Goal: Task Accomplishment & Management: Manage account settings

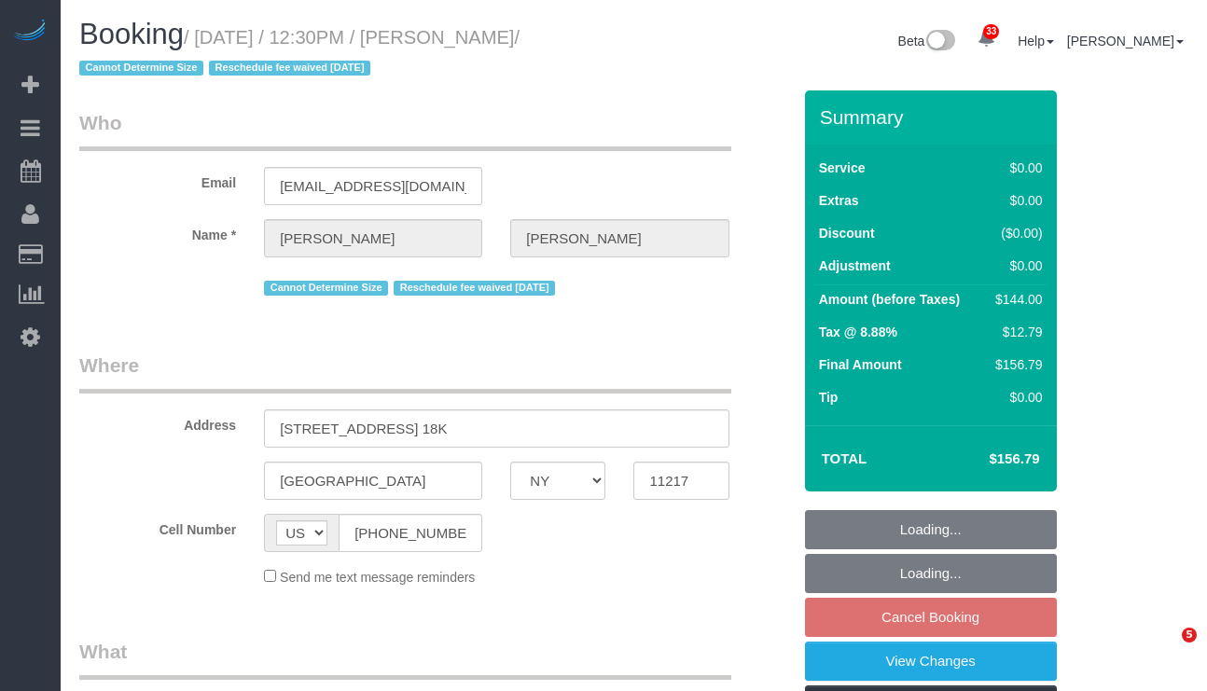
select select "NY"
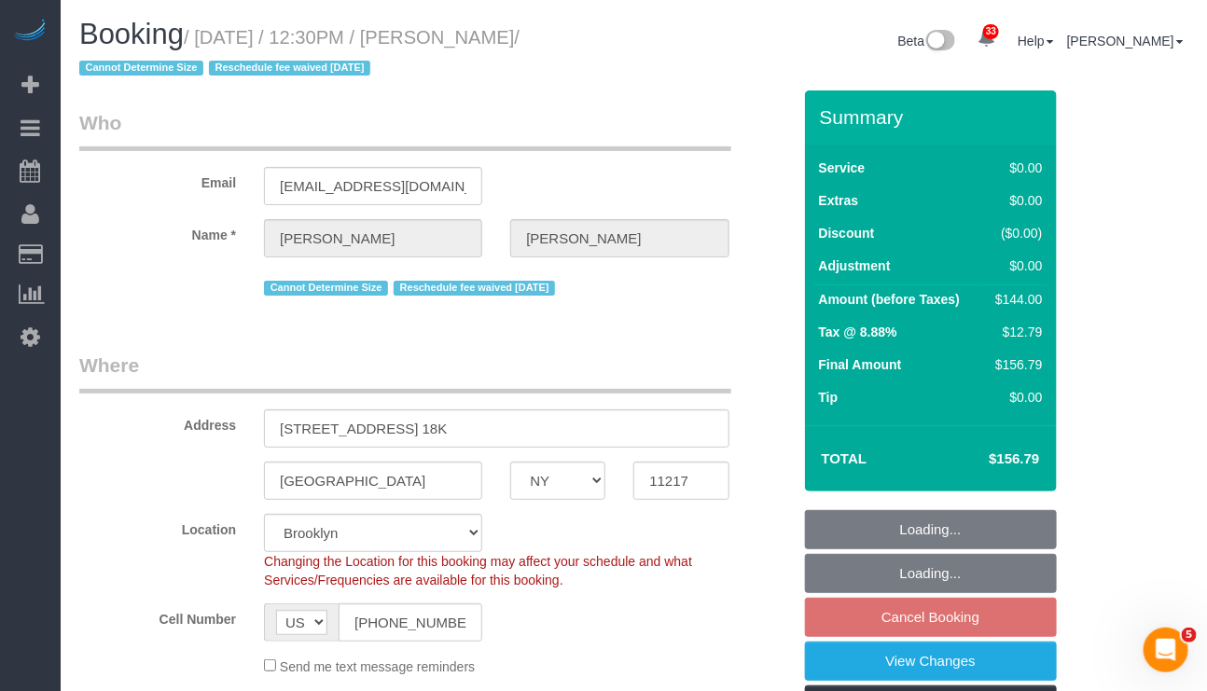
select select "object:13866"
select select "1"
select select "number:57"
select select "number:74"
select select "number:15"
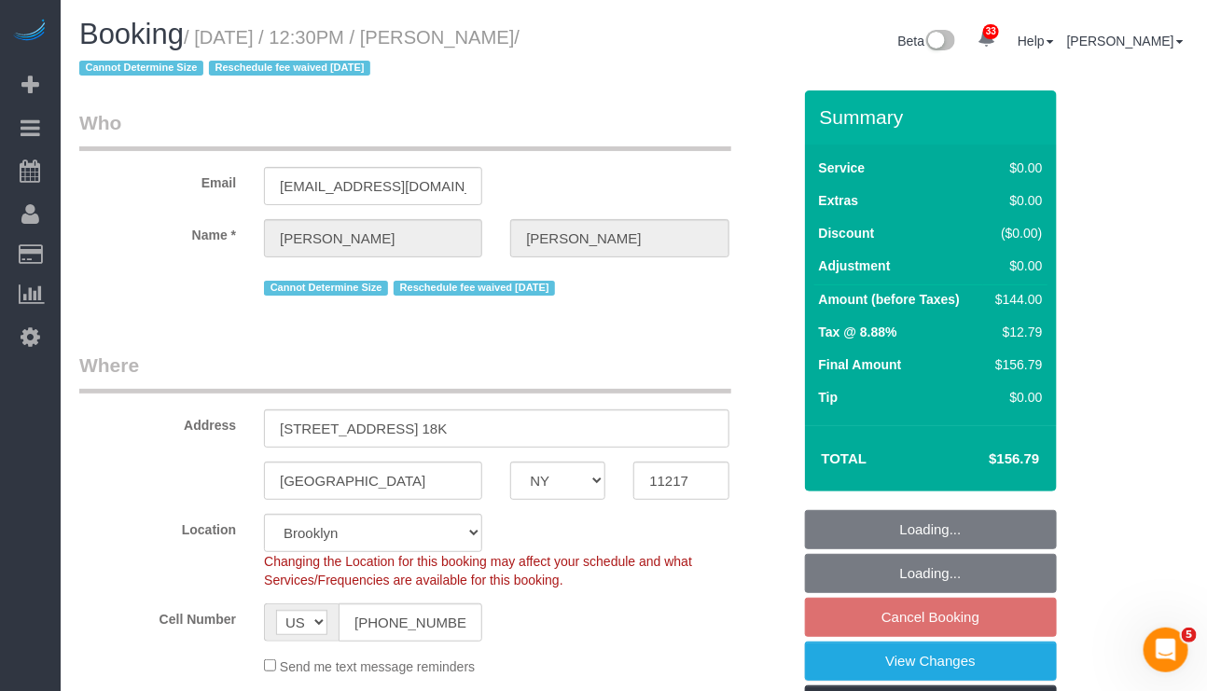
select select "number:6"
select select "string:stripe-pm_1KZLGv4VGloSiKo7h7q92ObF"
select select "1"
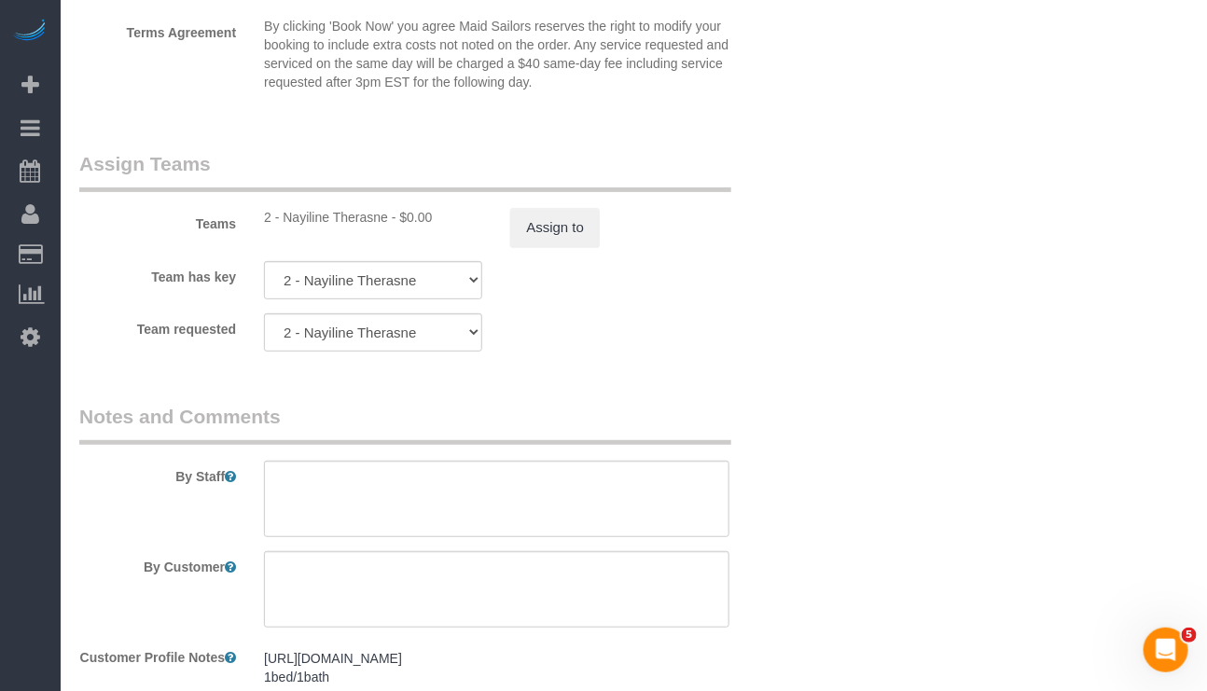
scroll to position [2518, 0]
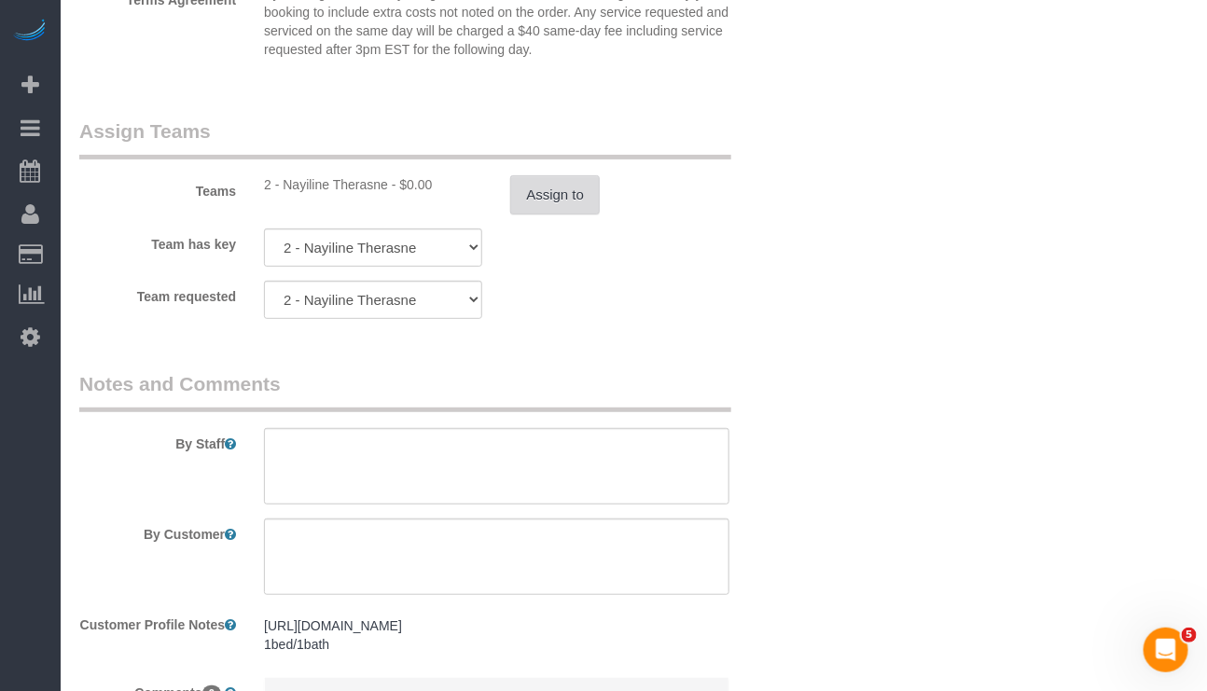
click at [558, 214] on button "Assign to" at bounding box center [555, 194] width 90 height 39
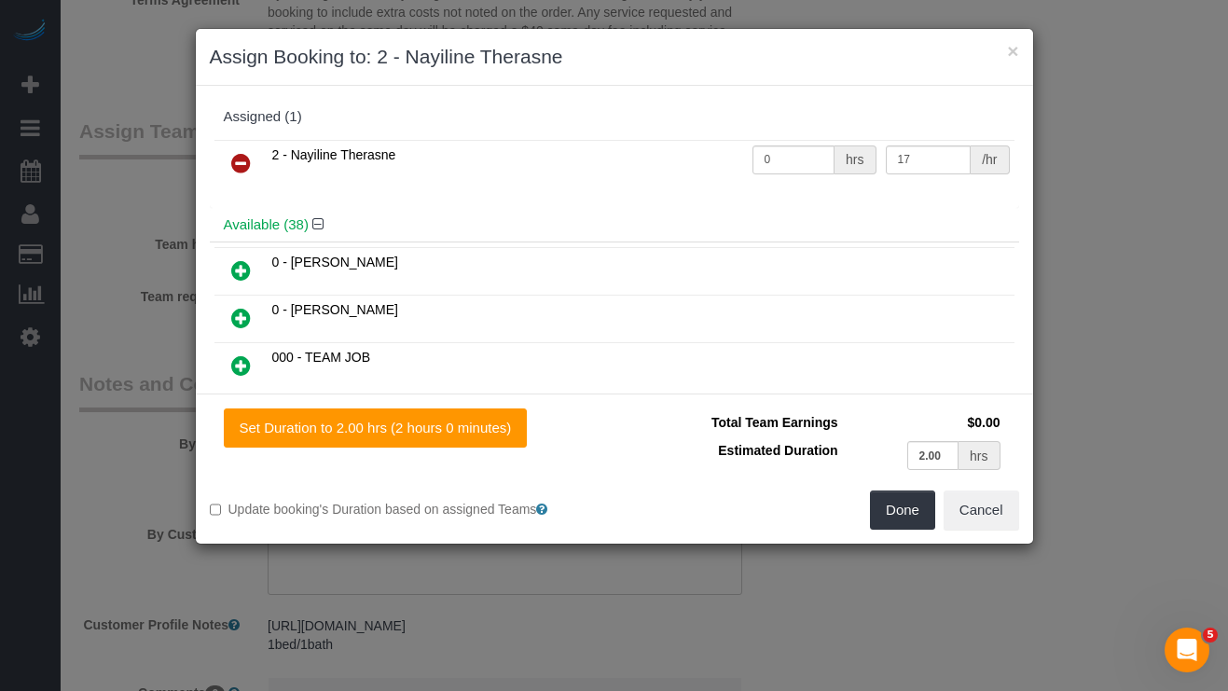
click at [229, 163] on link at bounding box center [241, 163] width 44 height 37
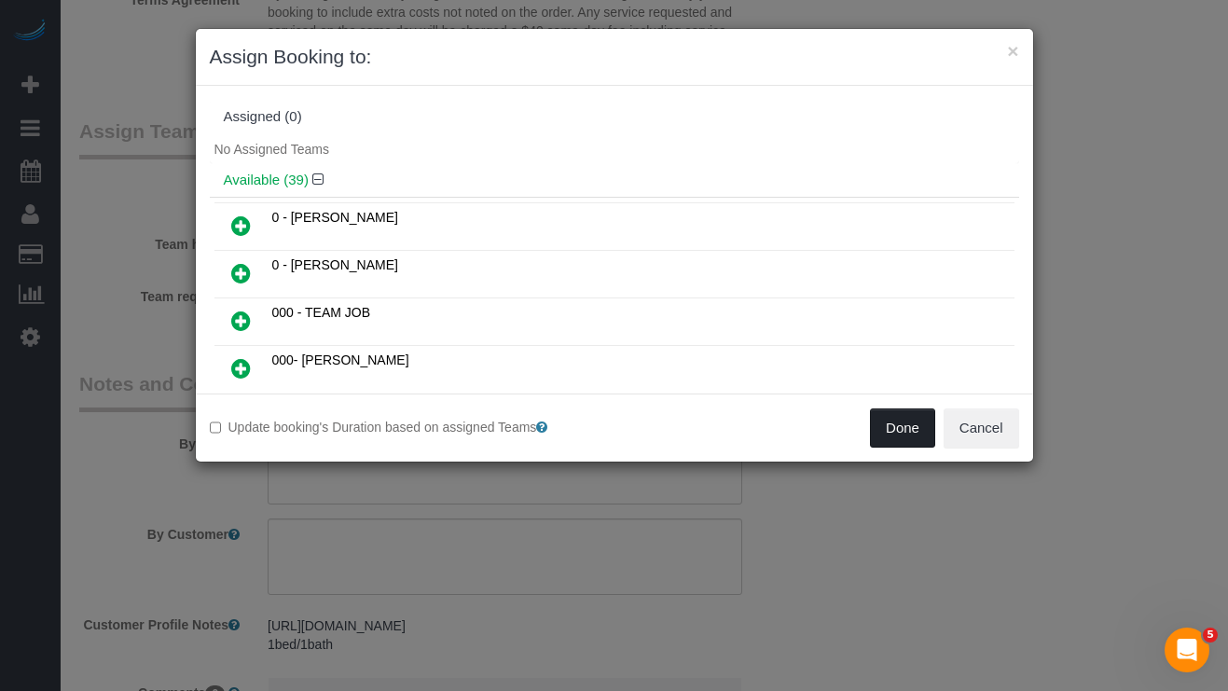
click at [881, 436] on button "Done" at bounding box center [902, 427] width 65 height 39
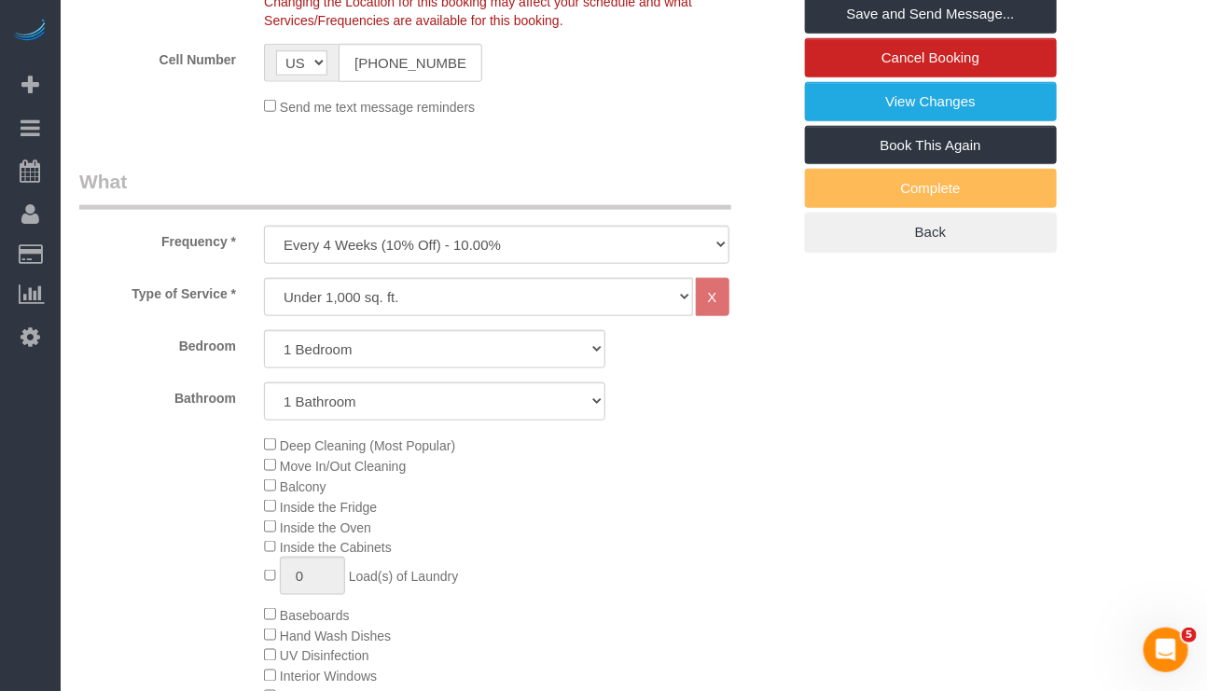
scroll to position [420, 0]
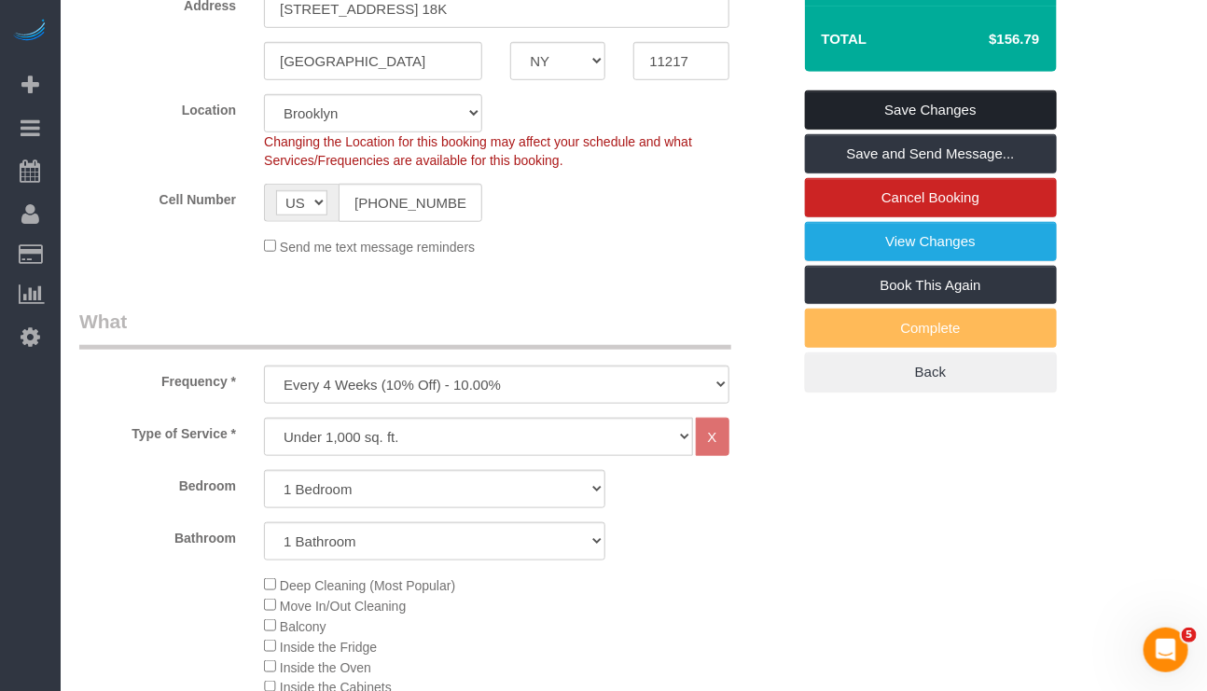
click at [891, 107] on link "Save Changes" at bounding box center [931, 109] width 252 height 39
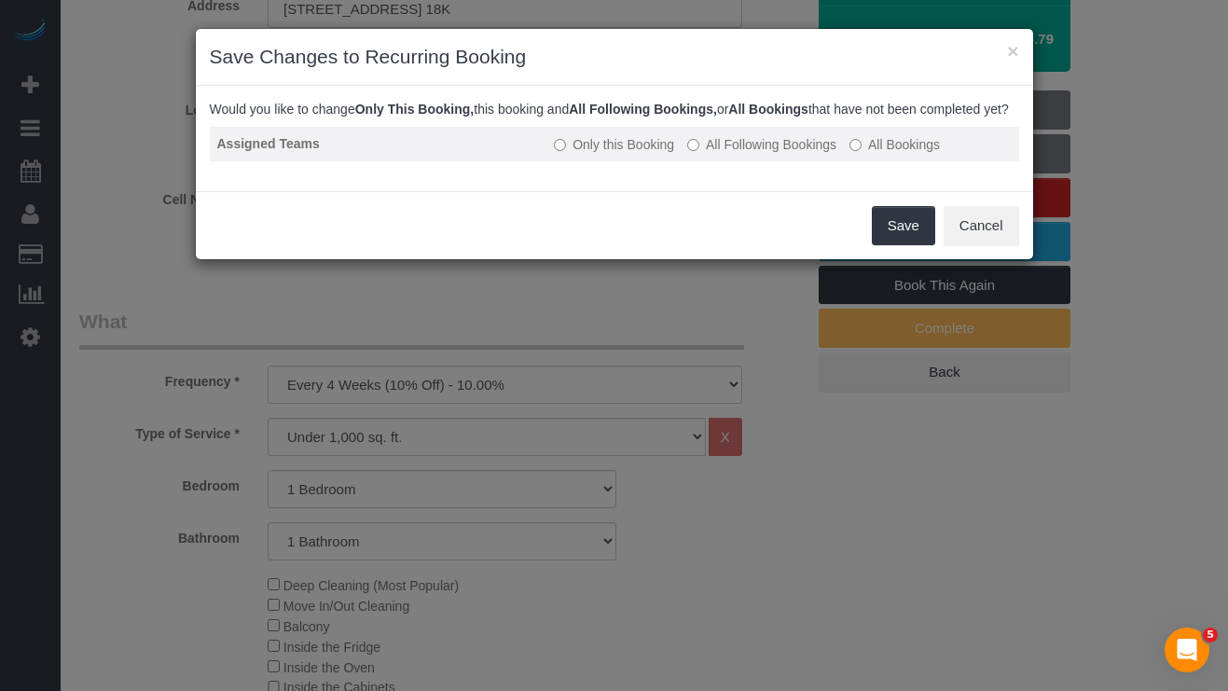
click at [775, 154] on label "All Following Bookings" at bounding box center [761, 144] width 149 height 19
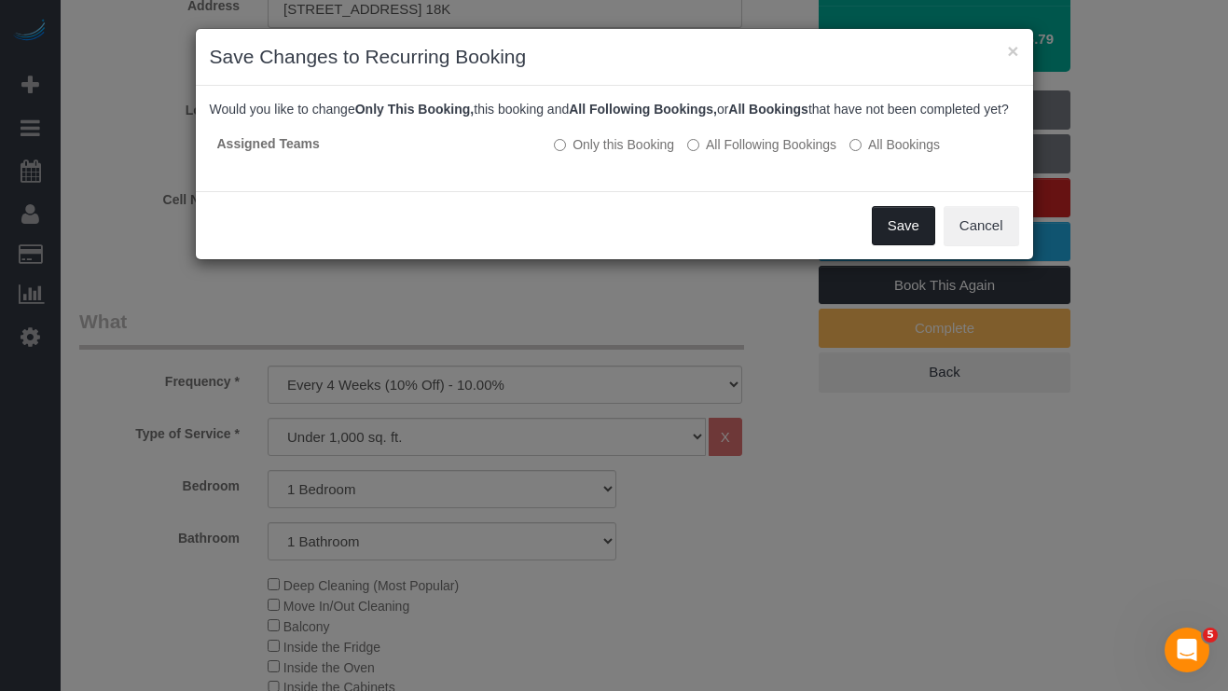
click at [887, 245] on button "Save" at bounding box center [903, 225] width 63 height 39
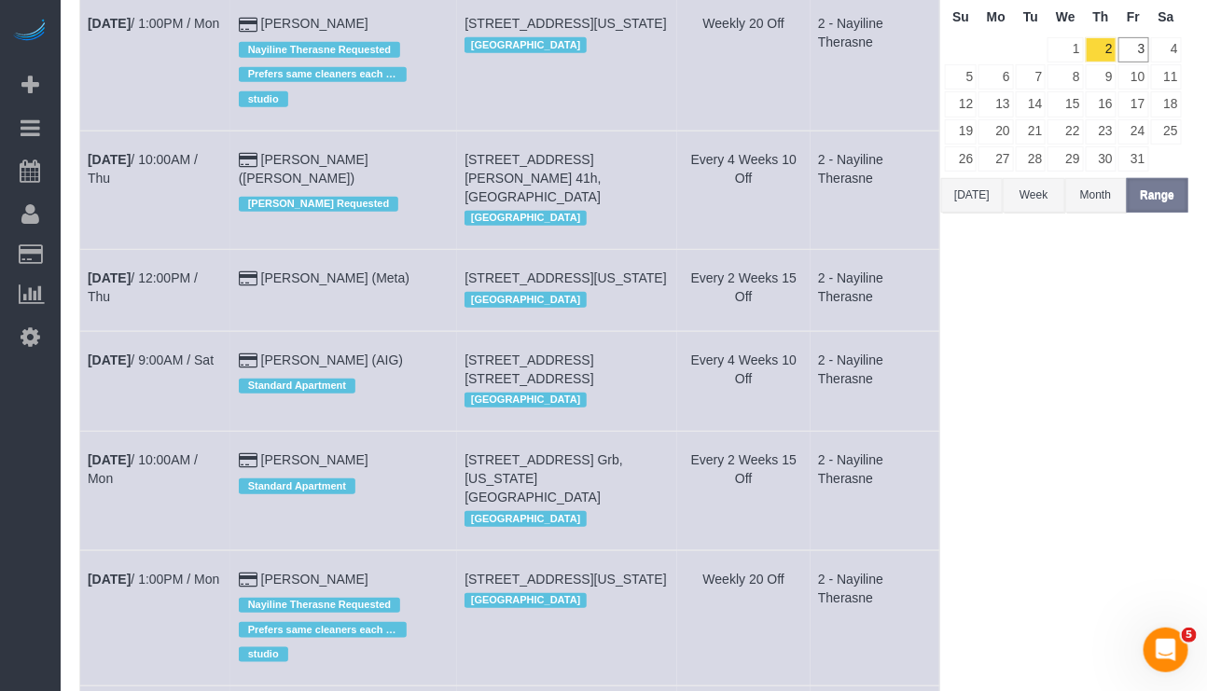
scroll to position [280, 0]
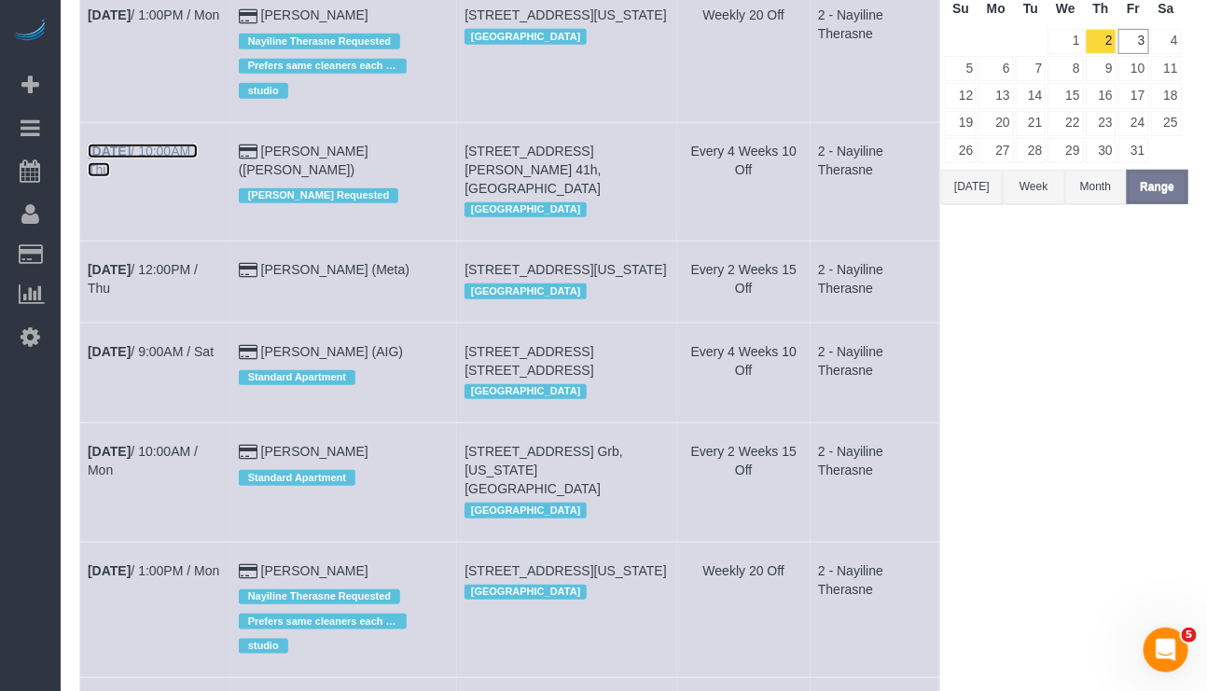
click at [131, 159] on b "Oct 16th" at bounding box center [109, 151] width 43 height 15
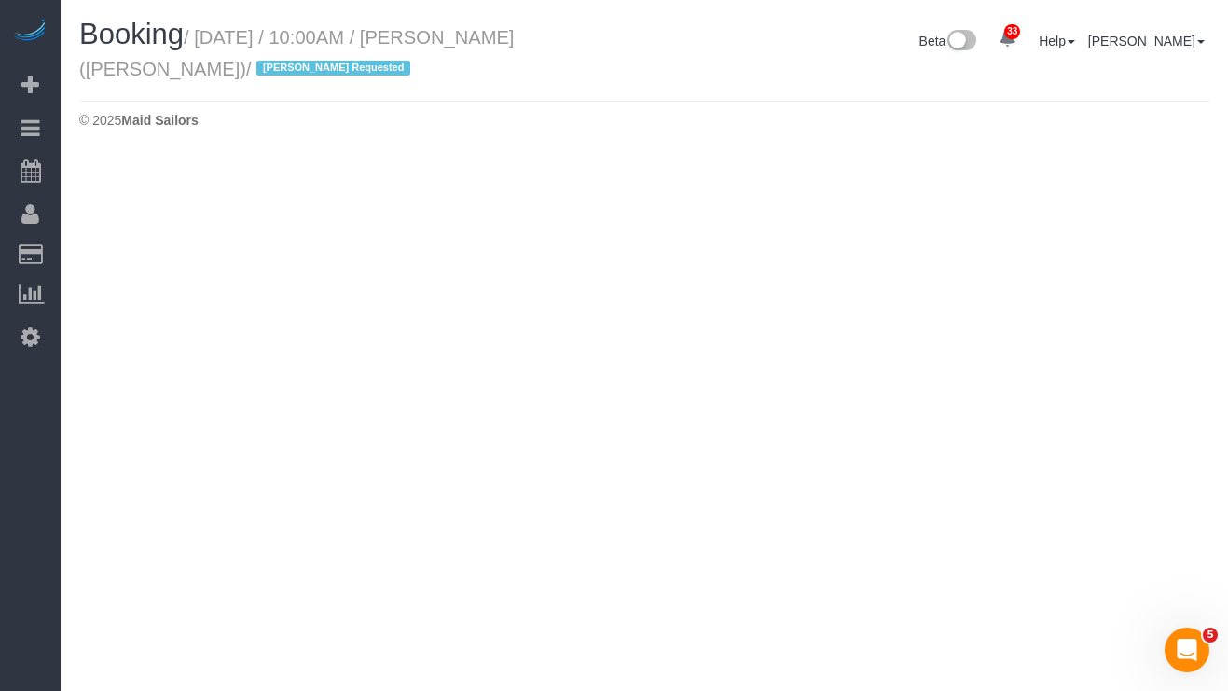
select select "NY"
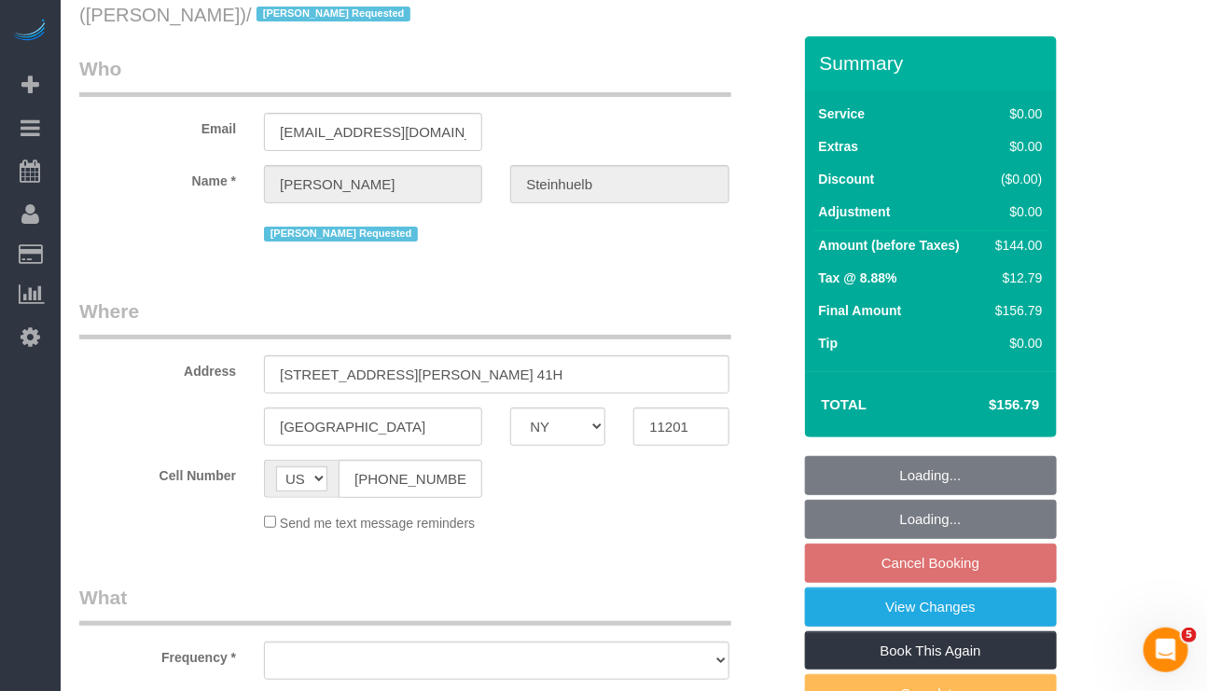
select select "object:16268"
select select "string:stripe-pm_1ODYhj4VGloSiKo7TE8yzToD"
select select "spot167"
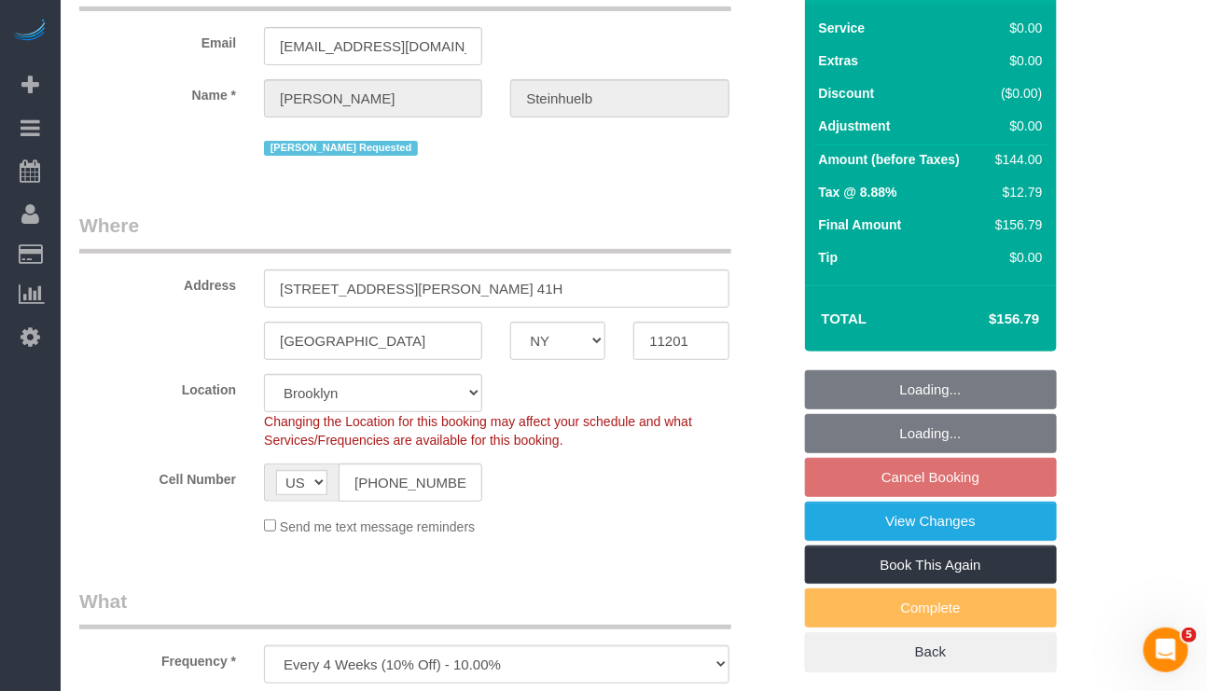
select select "1"
select select "number:89"
select select "number:90"
select select "number:15"
select select "number:6"
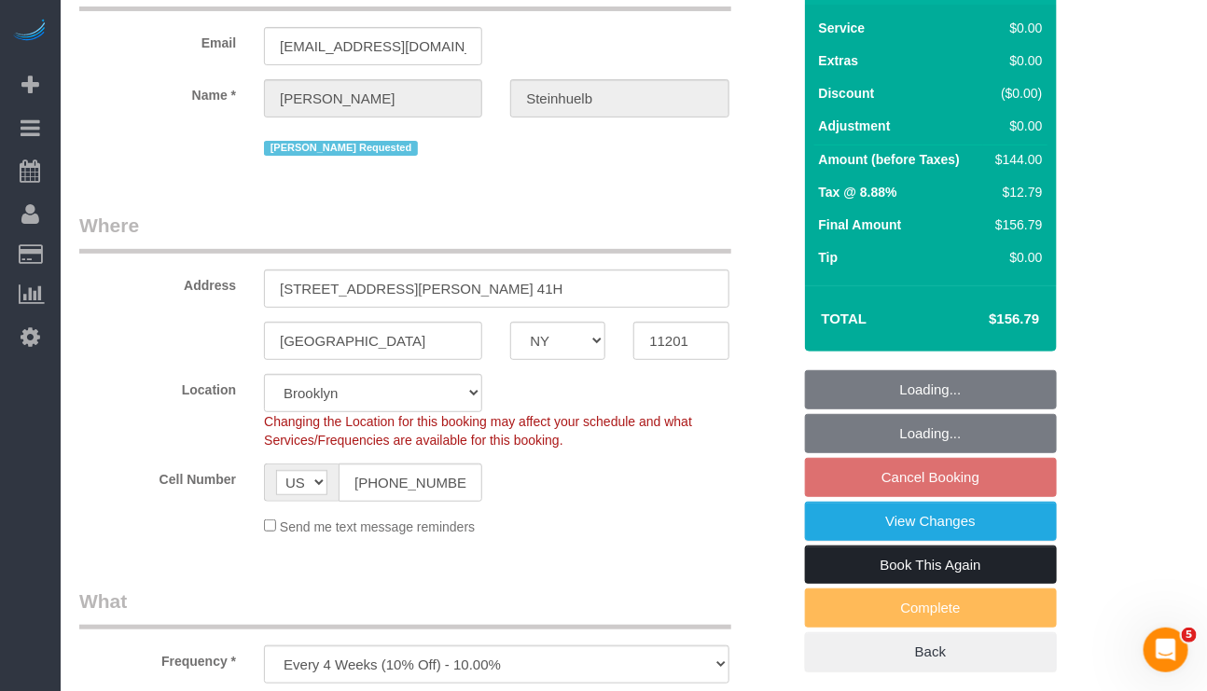
select select "object:16868"
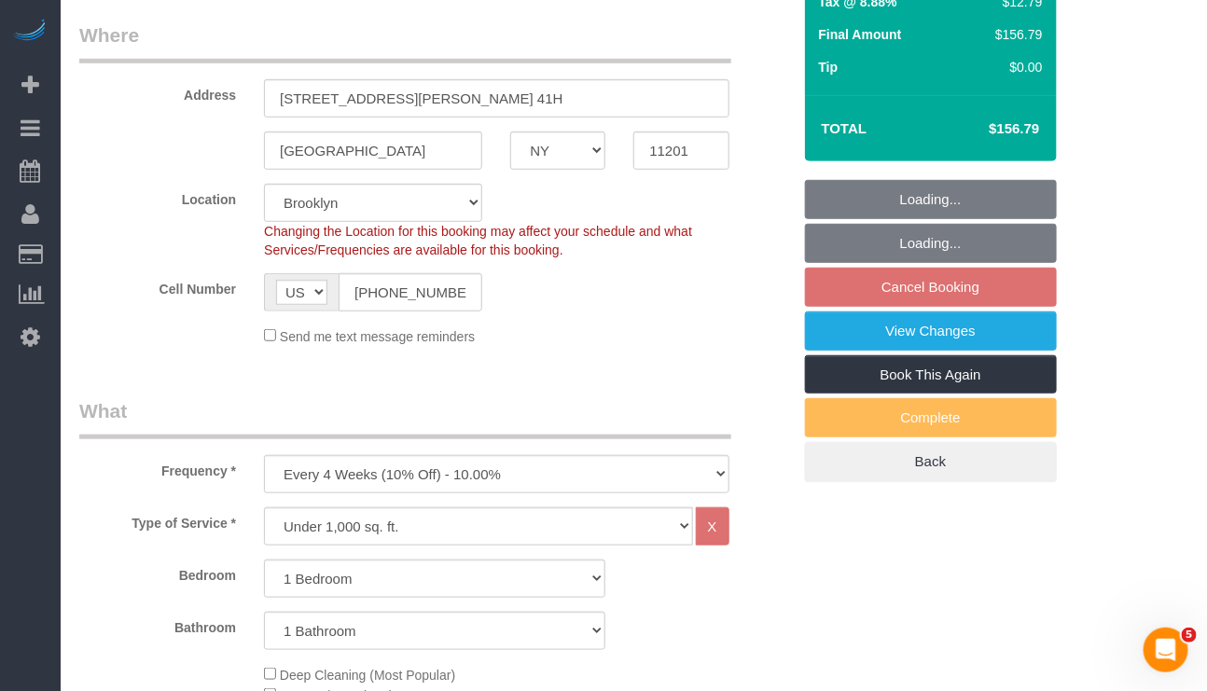
select select "1"
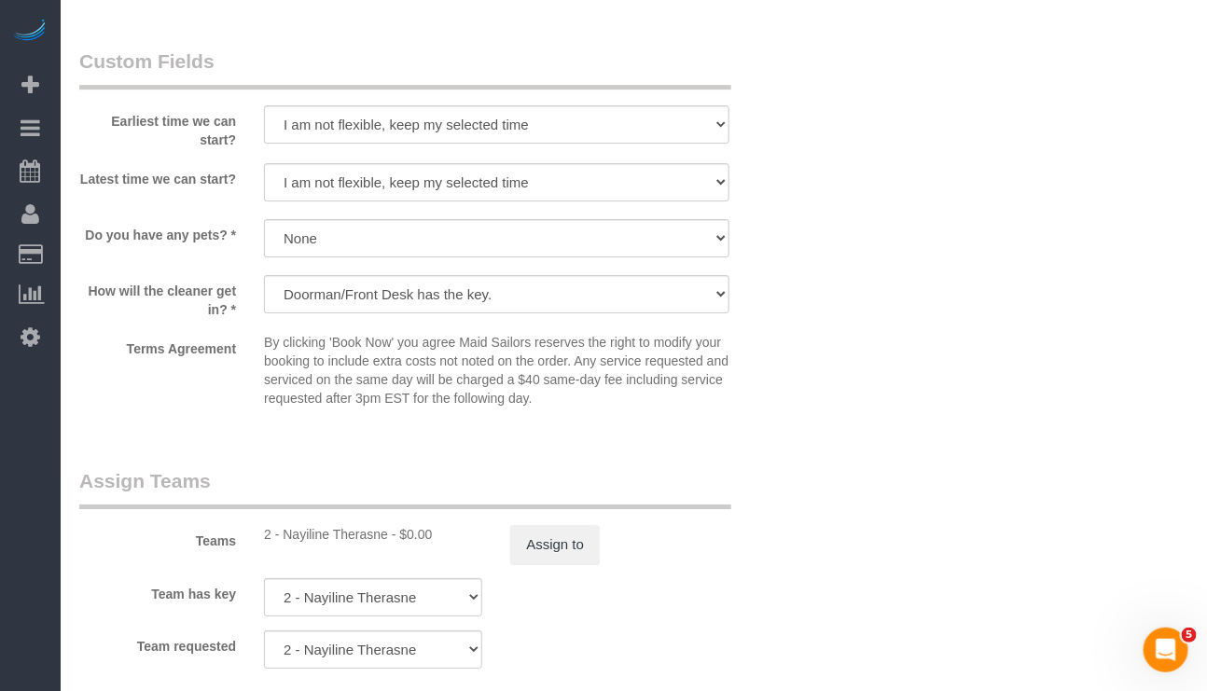
scroll to position [2098, 0]
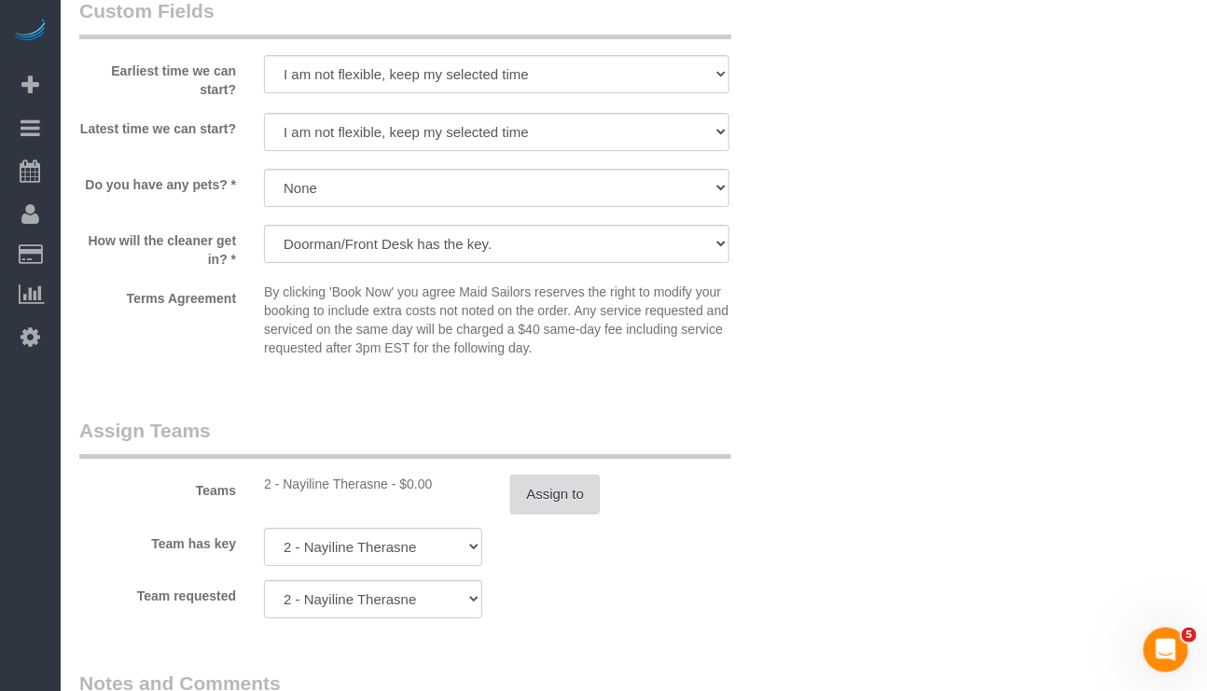
click at [546, 510] on button "Assign to" at bounding box center [555, 494] width 90 height 39
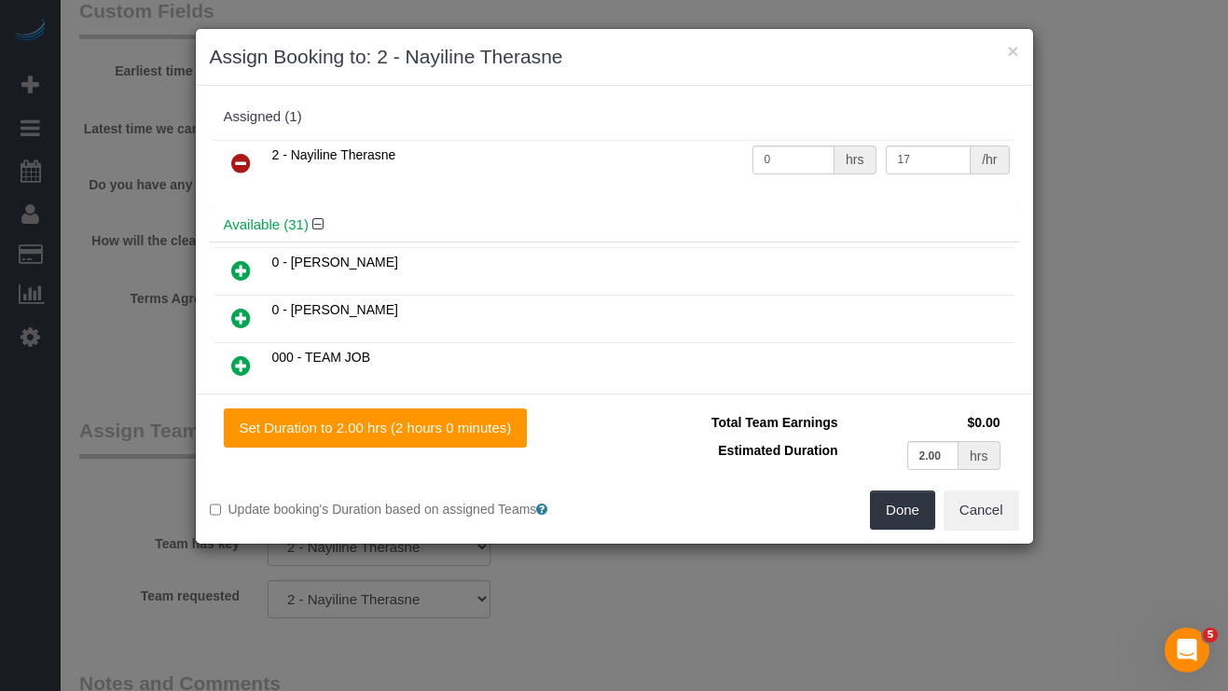
drag, startPoint x: 246, startPoint y: 152, endPoint x: 316, endPoint y: 169, distance: 71.9
click at [246, 154] on icon at bounding box center [241, 163] width 20 height 22
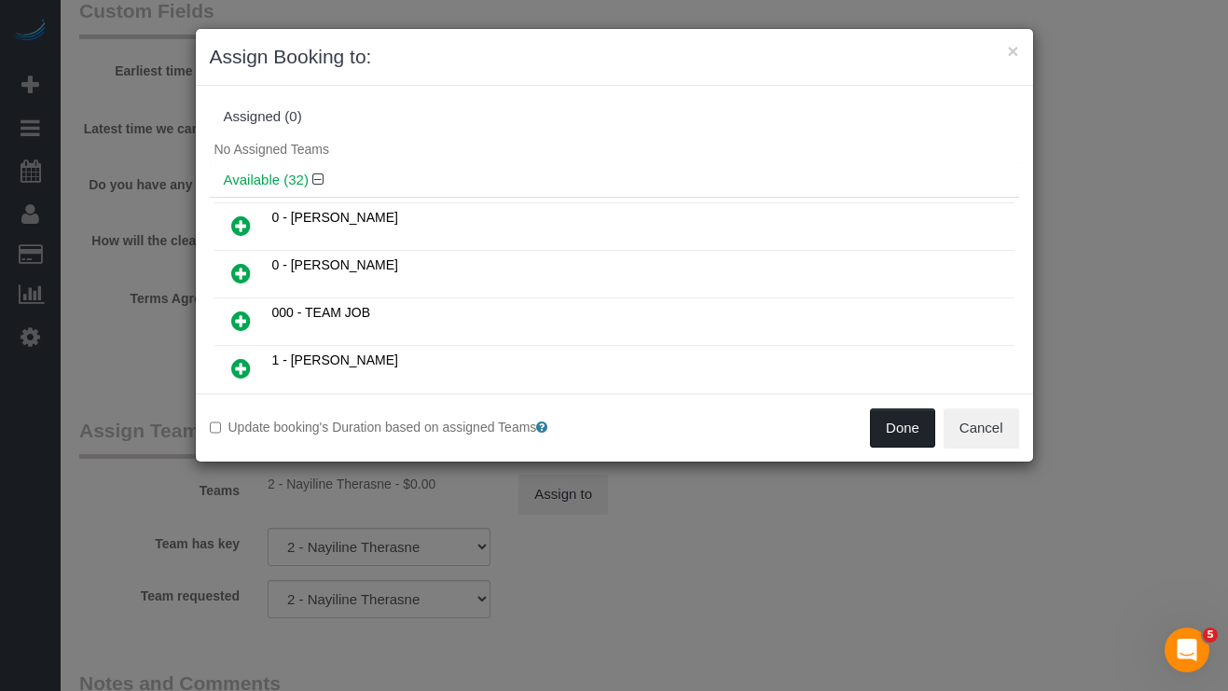
click at [901, 415] on button "Done" at bounding box center [902, 427] width 65 height 39
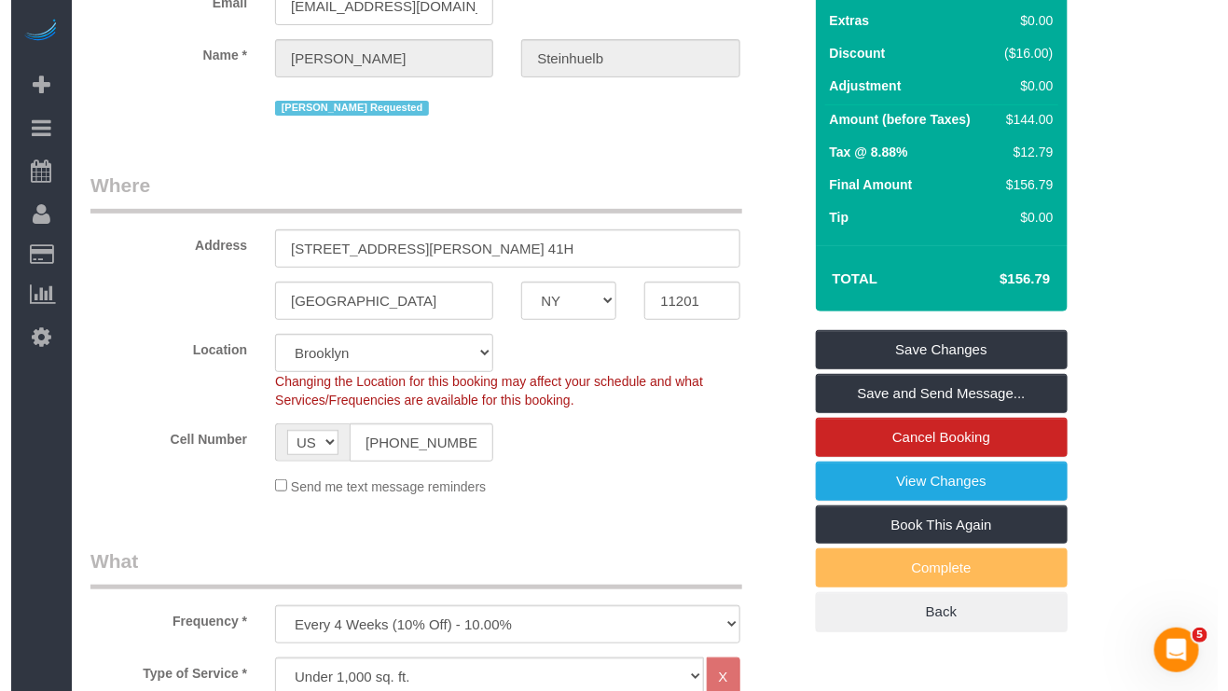
scroll to position [0, 0]
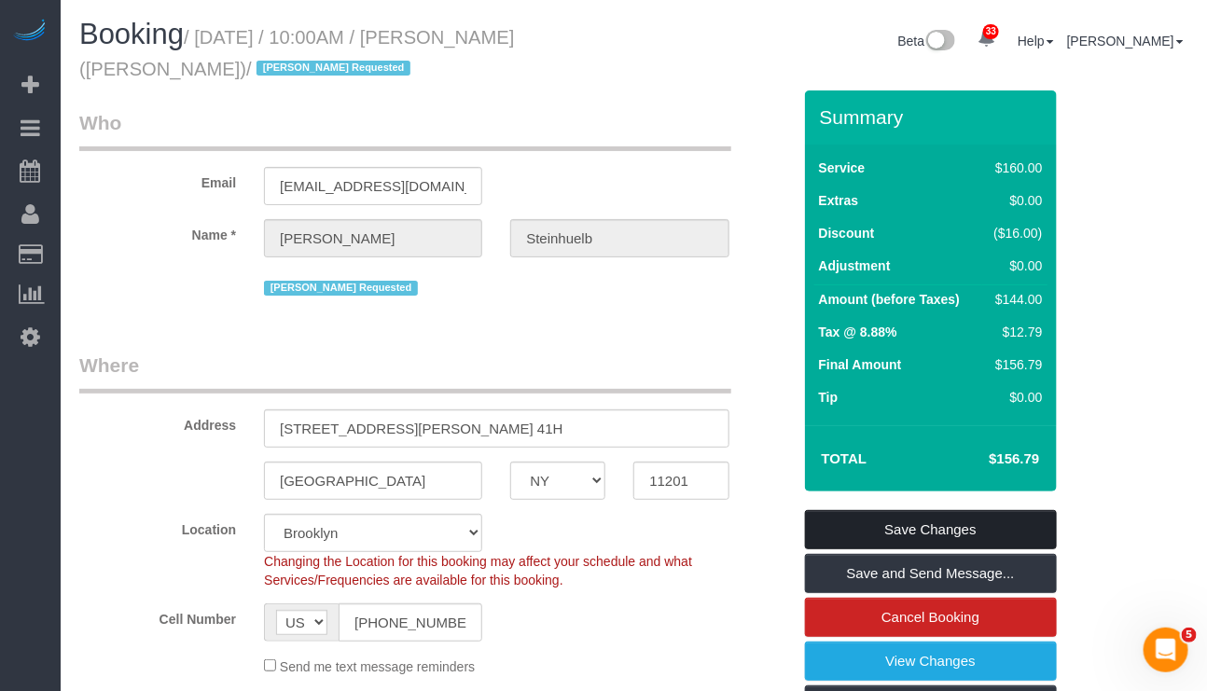
click at [907, 523] on link "Save Changes" at bounding box center [931, 529] width 252 height 39
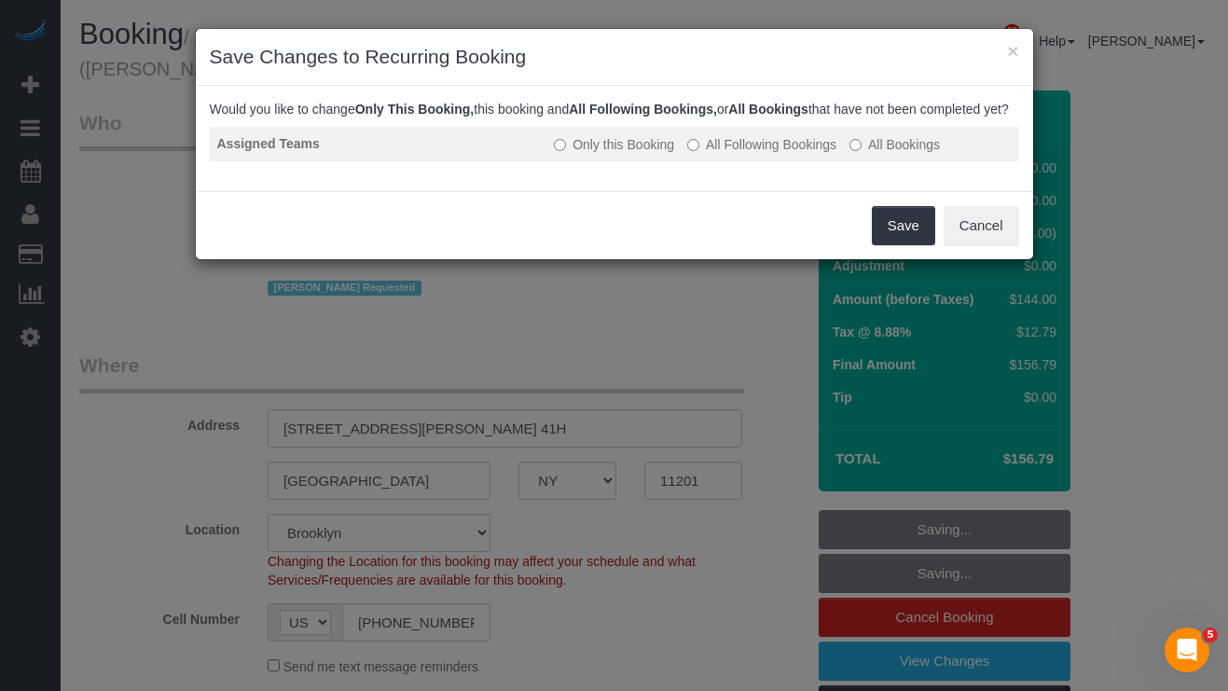
click at [781, 154] on label "All Following Bookings" at bounding box center [761, 144] width 149 height 19
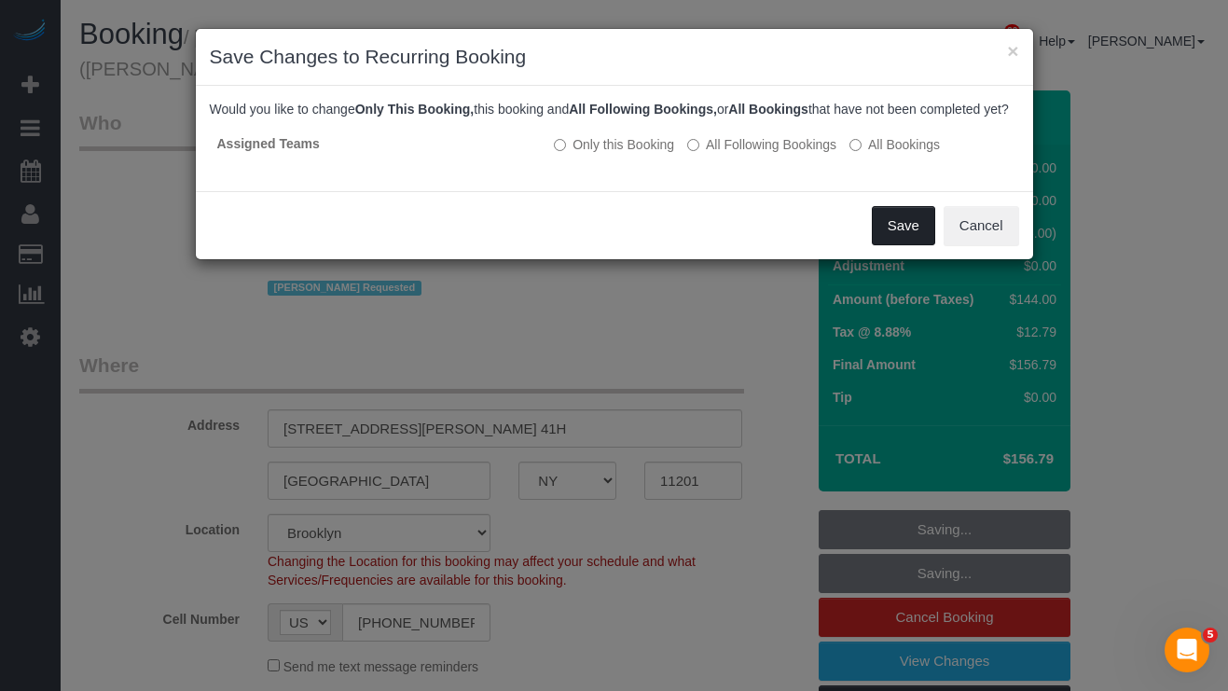
click at [884, 230] on button "Save" at bounding box center [903, 225] width 63 height 39
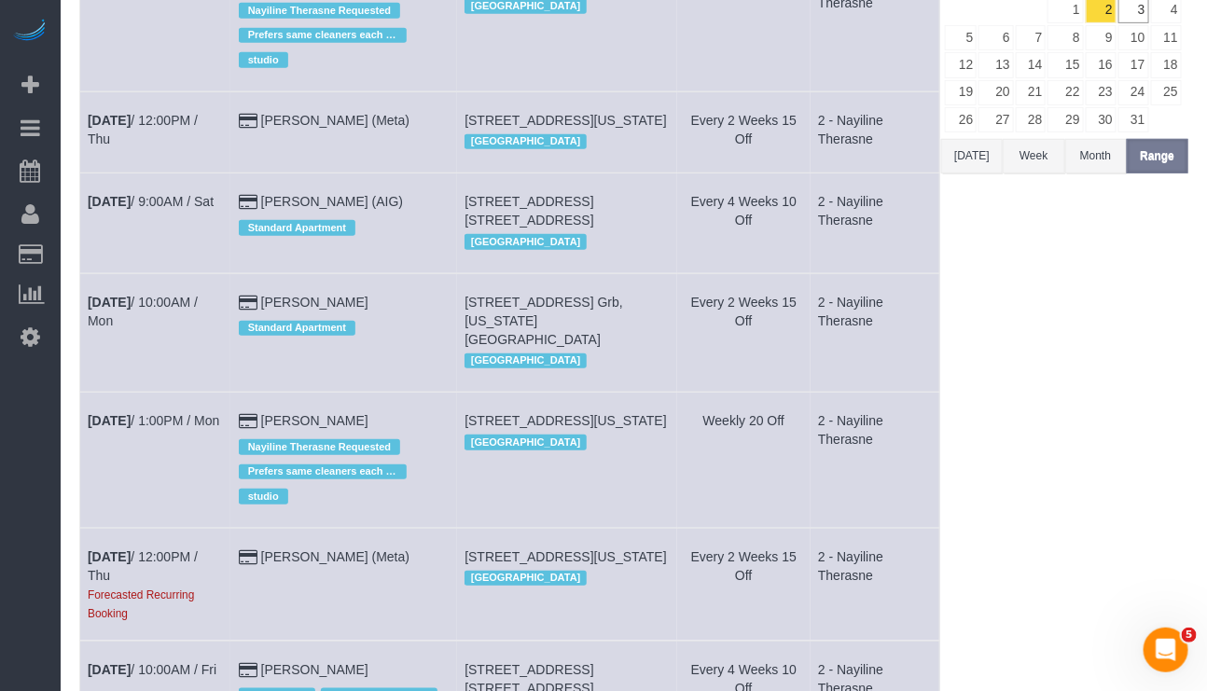
scroll to position [280, 0]
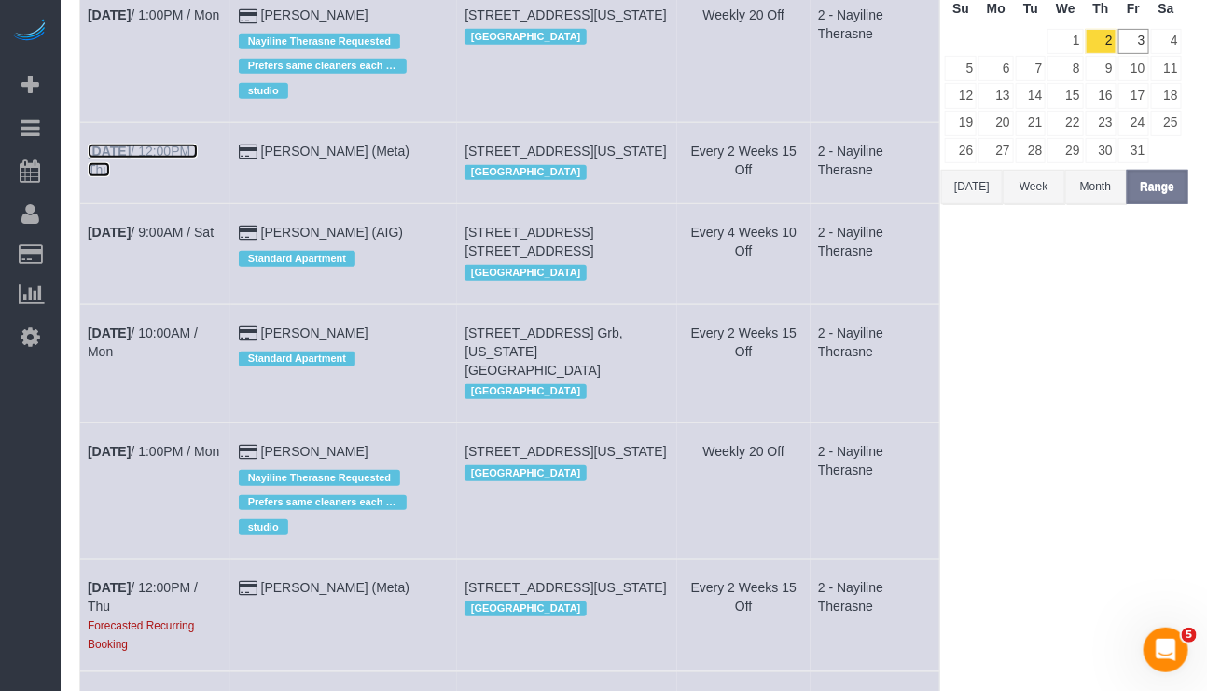
click at [151, 173] on link "Oct 16th / 12:00PM / Thu" at bounding box center [143, 161] width 110 height 34
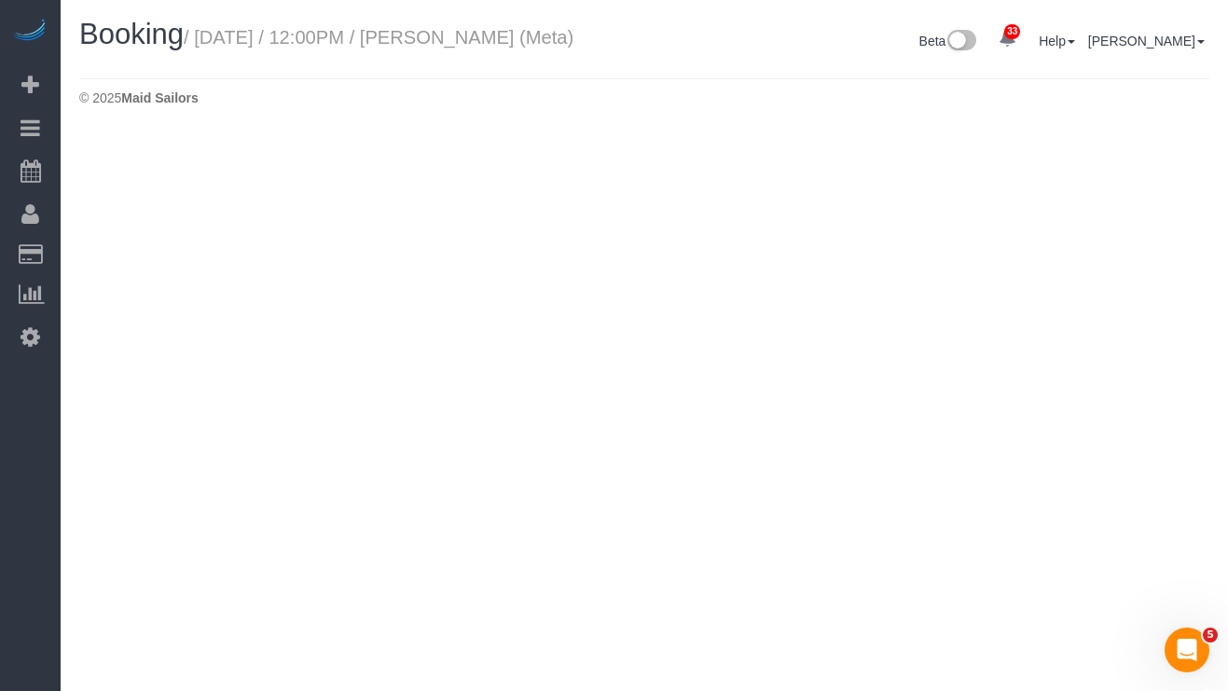
select select "NY"
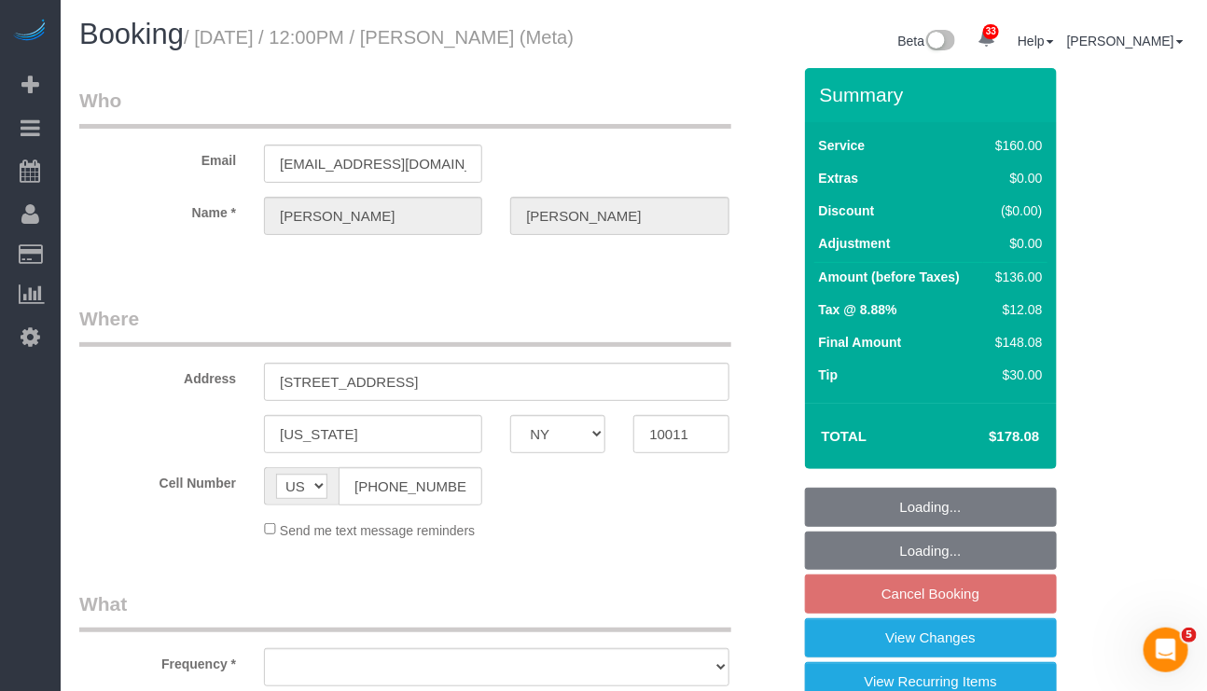
select select "string:stripe-pm_1OIdQF4VGloSiKo7VdHbKphS"
select select "object:19262"
select select "spot229"
select select "number:89"
select select "number:90"
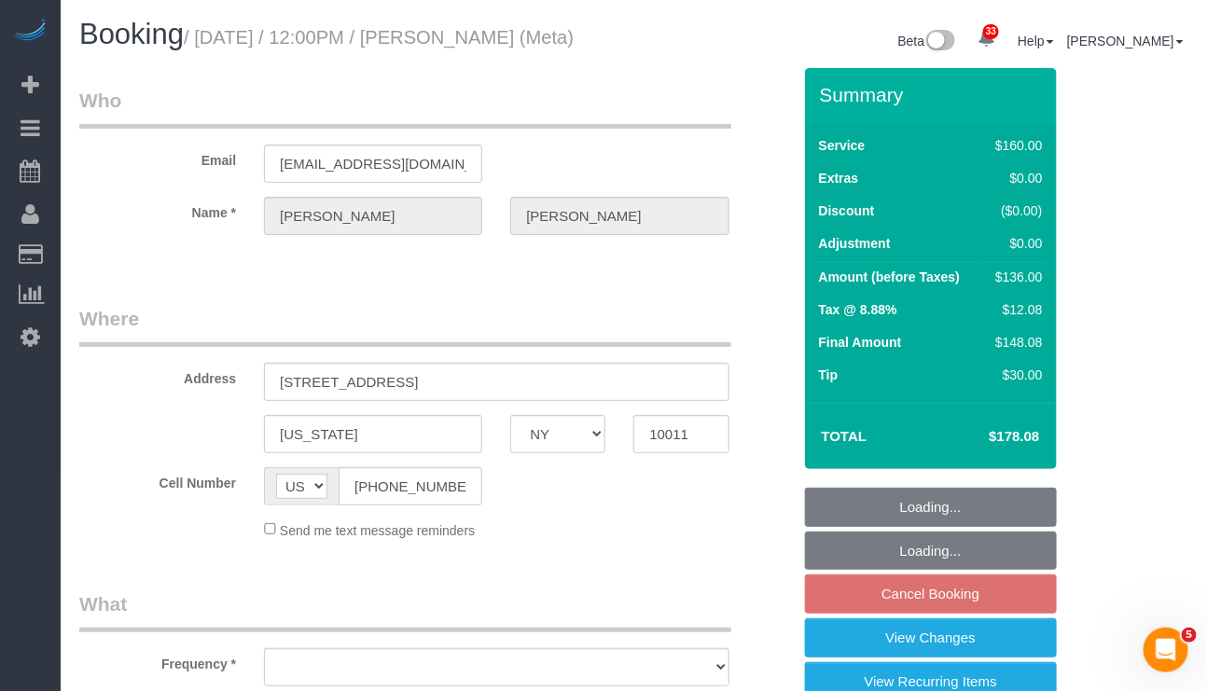
select select "number:15"
select select "number:7"
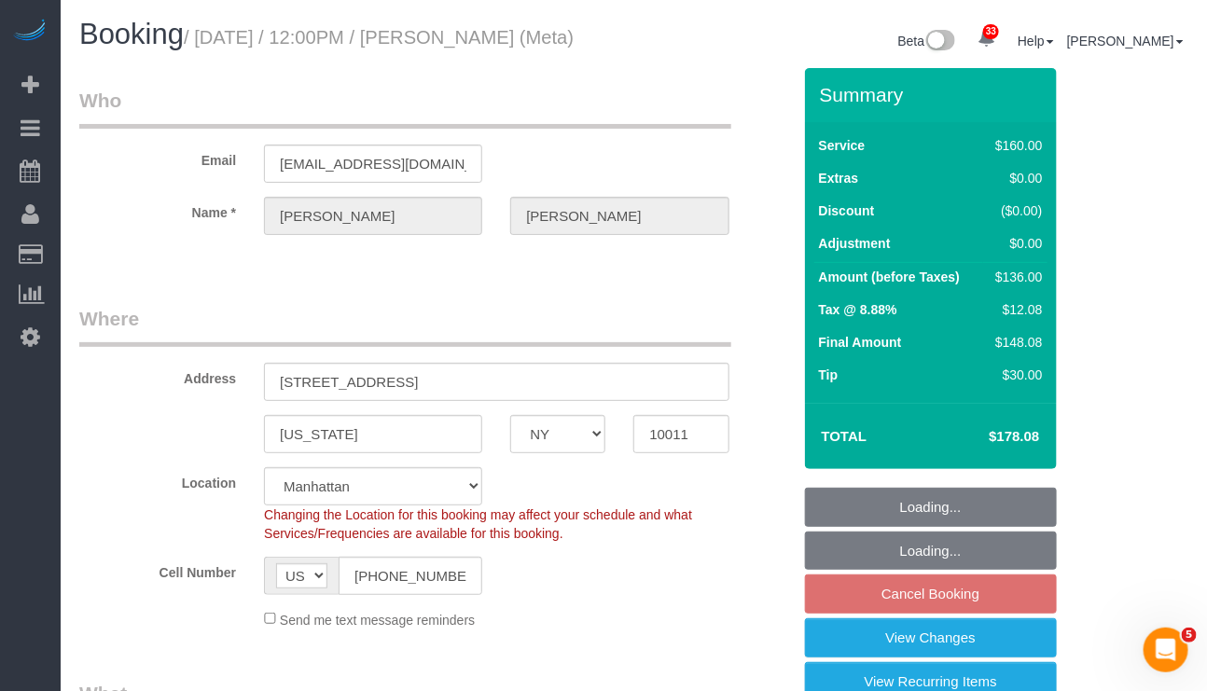
select select "object:19877"
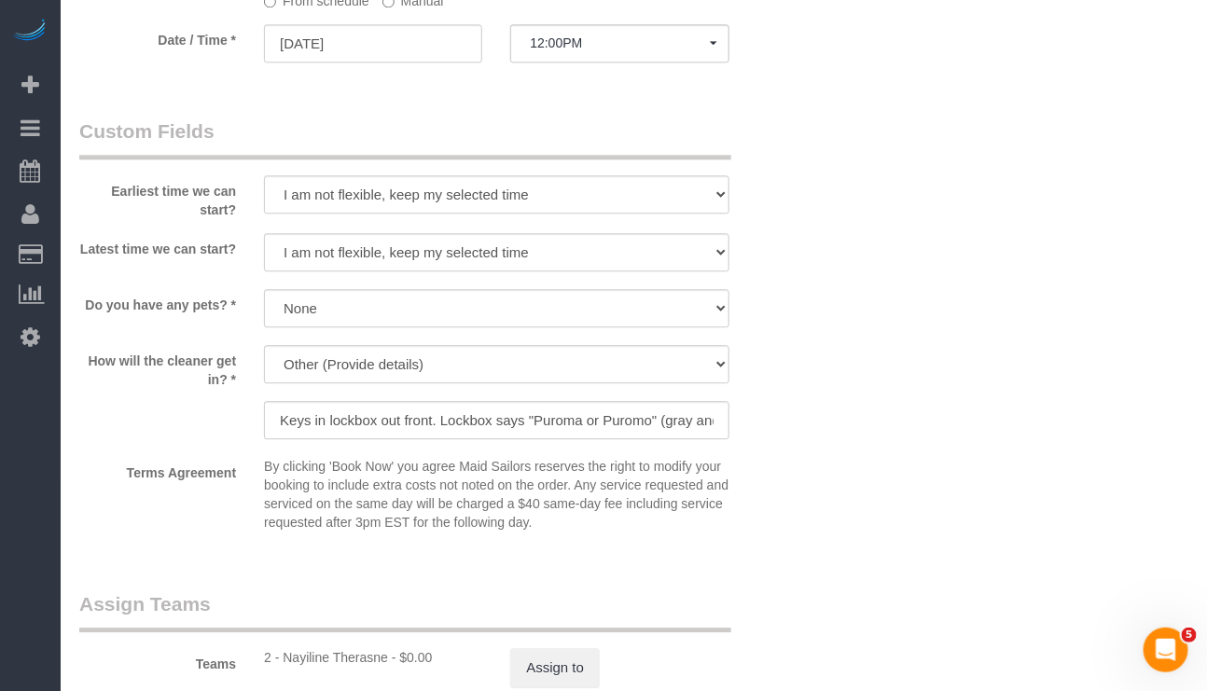
scroll to position [2098, 0]
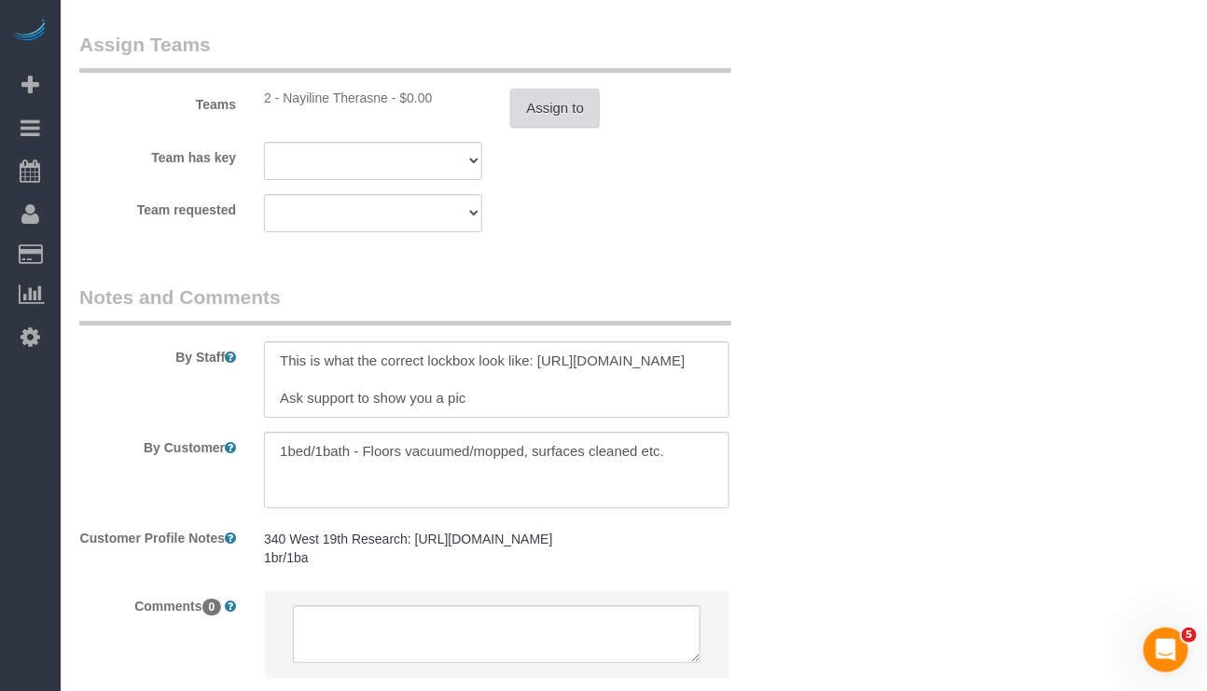
click at [558, 128] on button "Assign to" at bounding box center [555, 108] width 90 height 39
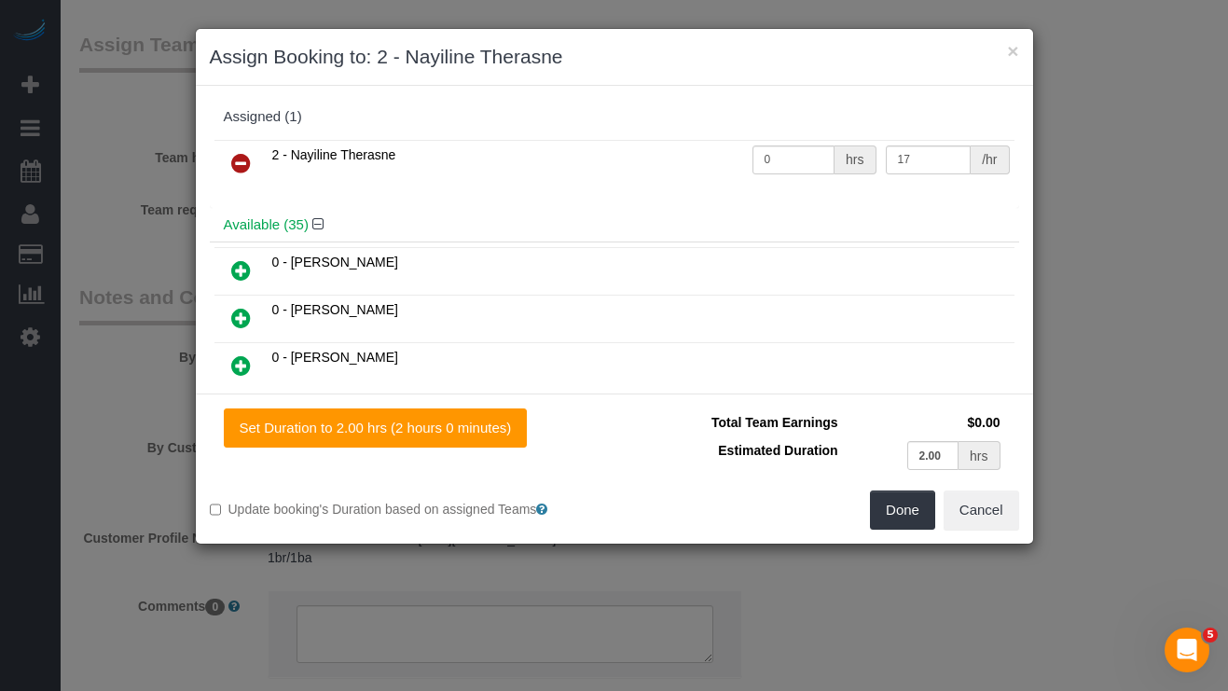
click at [247, 166] on icon at bounding box center [241, 163] width 20 height 22
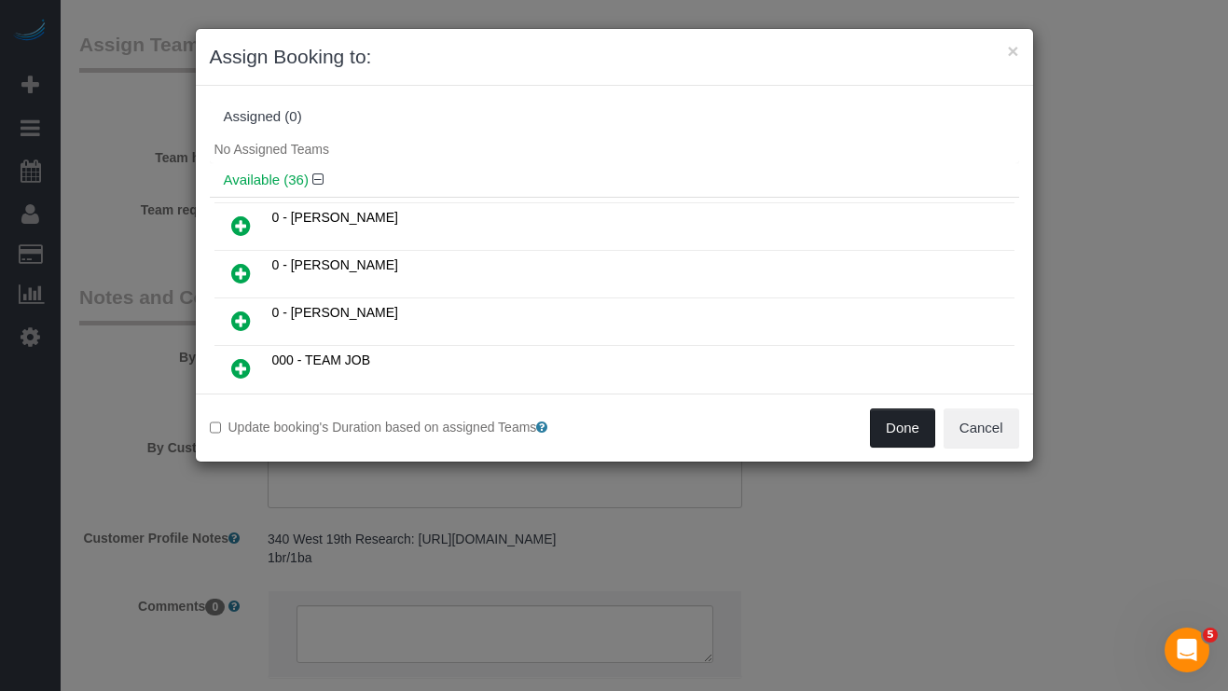
click at [890, 426] on button "Done" at bounding box center [902, 427] width 65 height 39
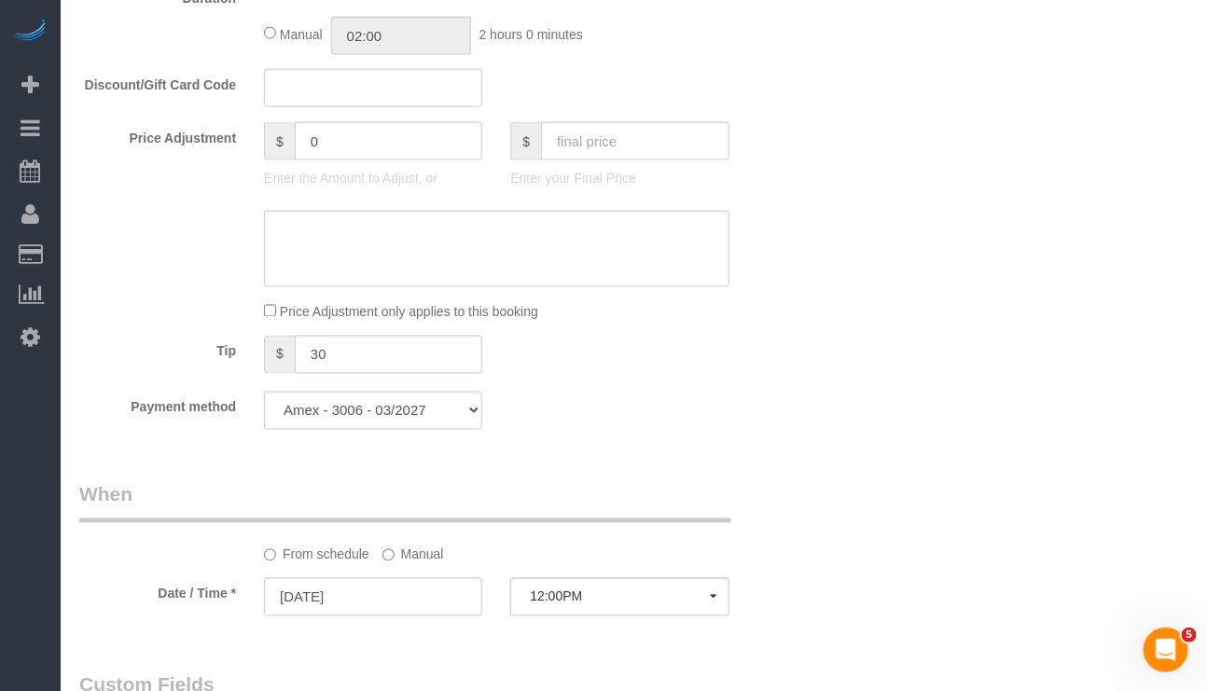
scroll to position [420, 0]
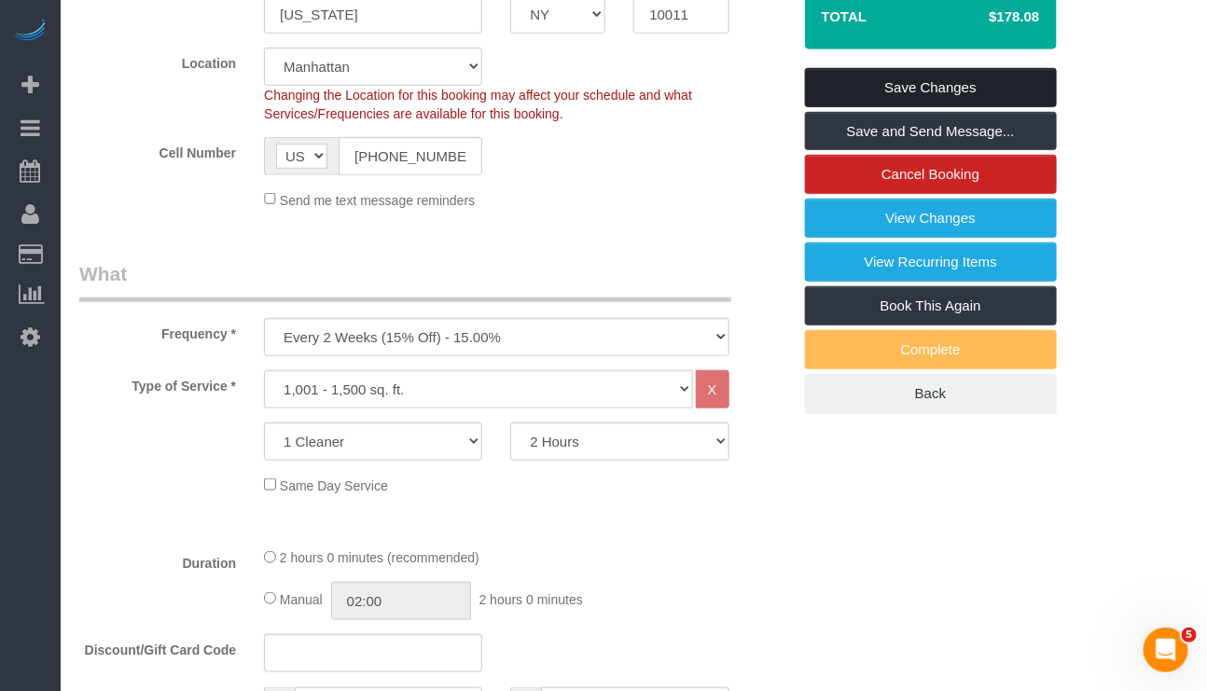
click at [915, 101] on link "Save Changes" at bounding box center [931, 87] width 252 height 39
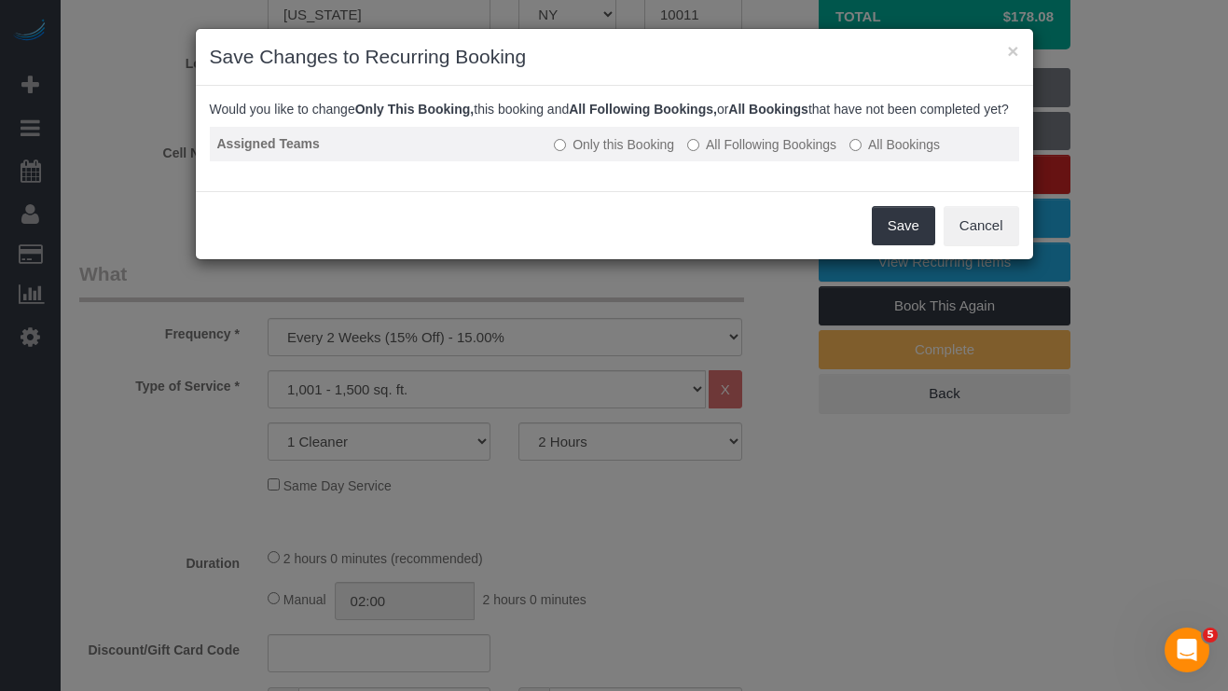
click at [798, 154] on label "All Following Bookings" at bounding box center [761, 144] width 149 height 19
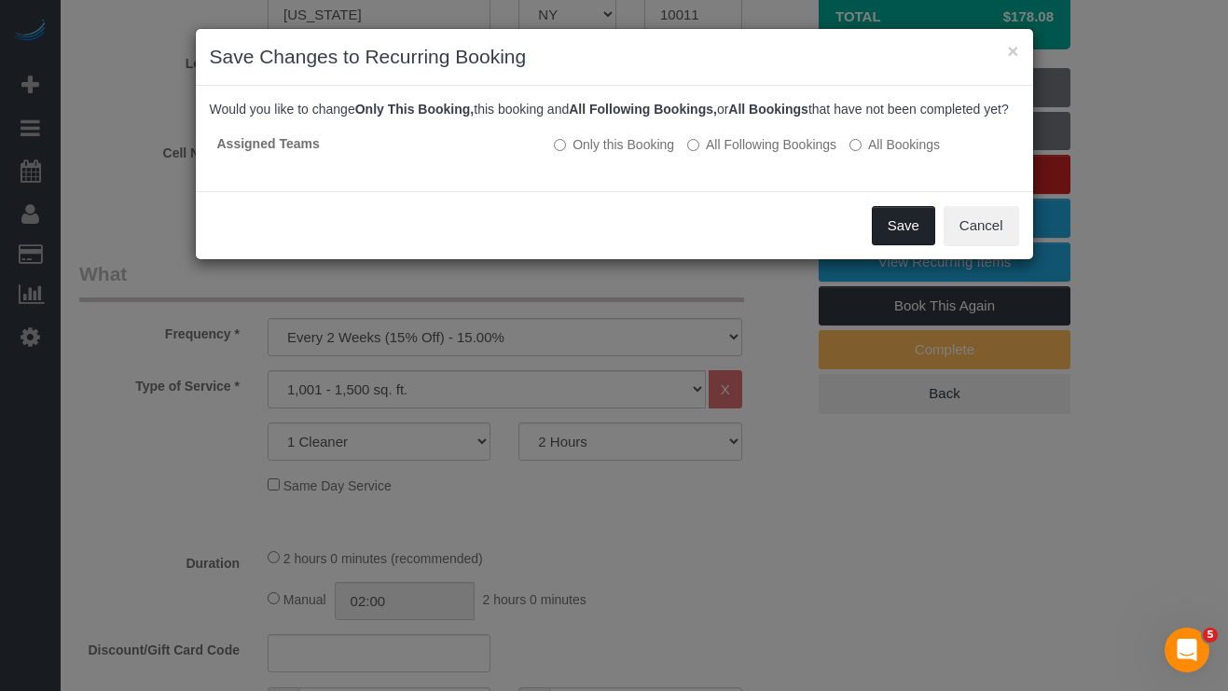
click at [916, 243] on button "Save" at bounding box center [903, 225] width 63 height 39
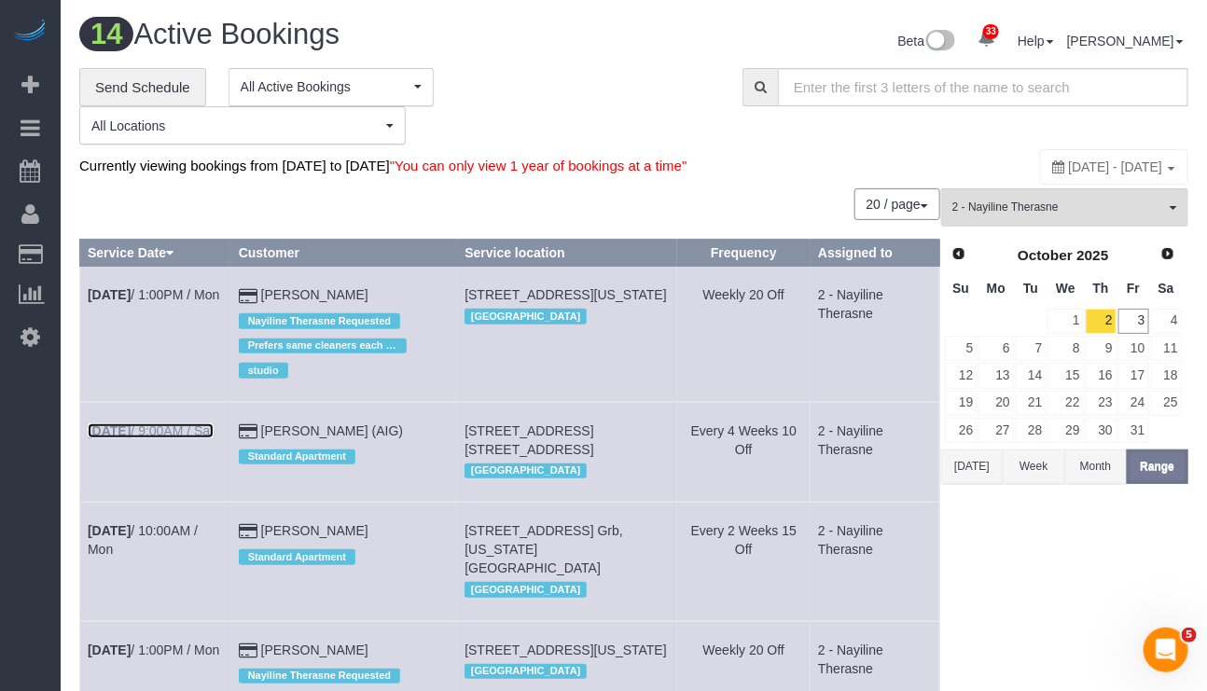
click at [176, 438] on link "Oct 25th / 9:00AM / Sat" at bounding box center [151, 430] width 126 height 15
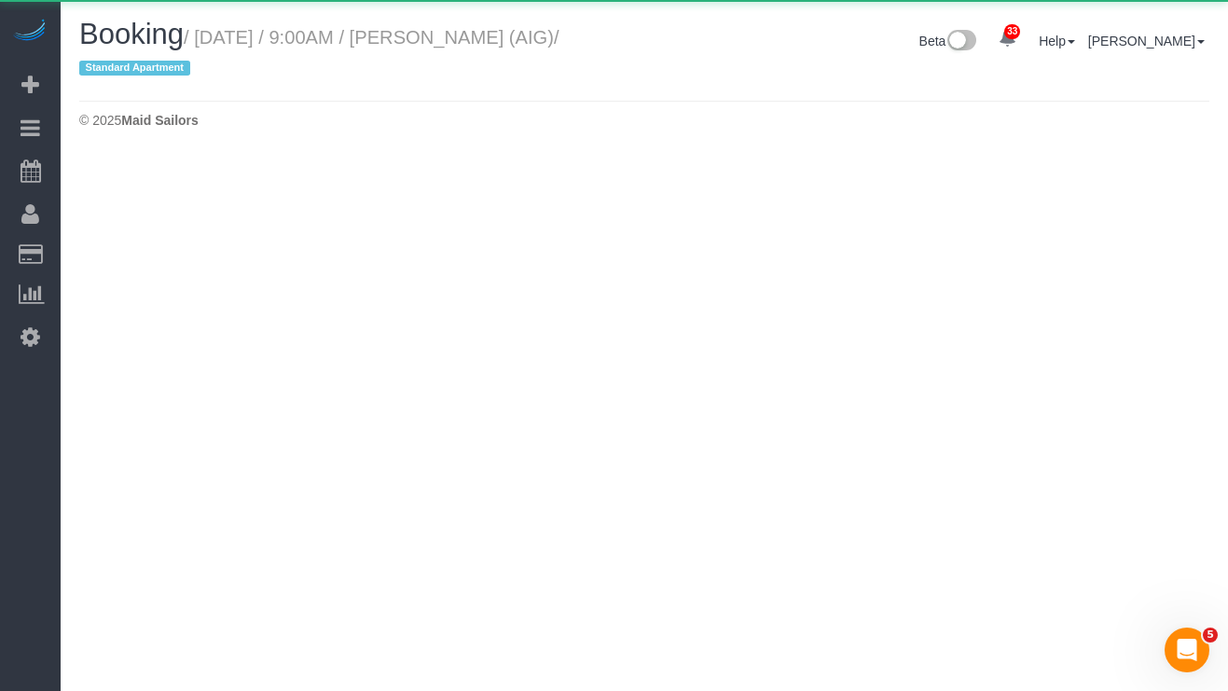
select select "NY"
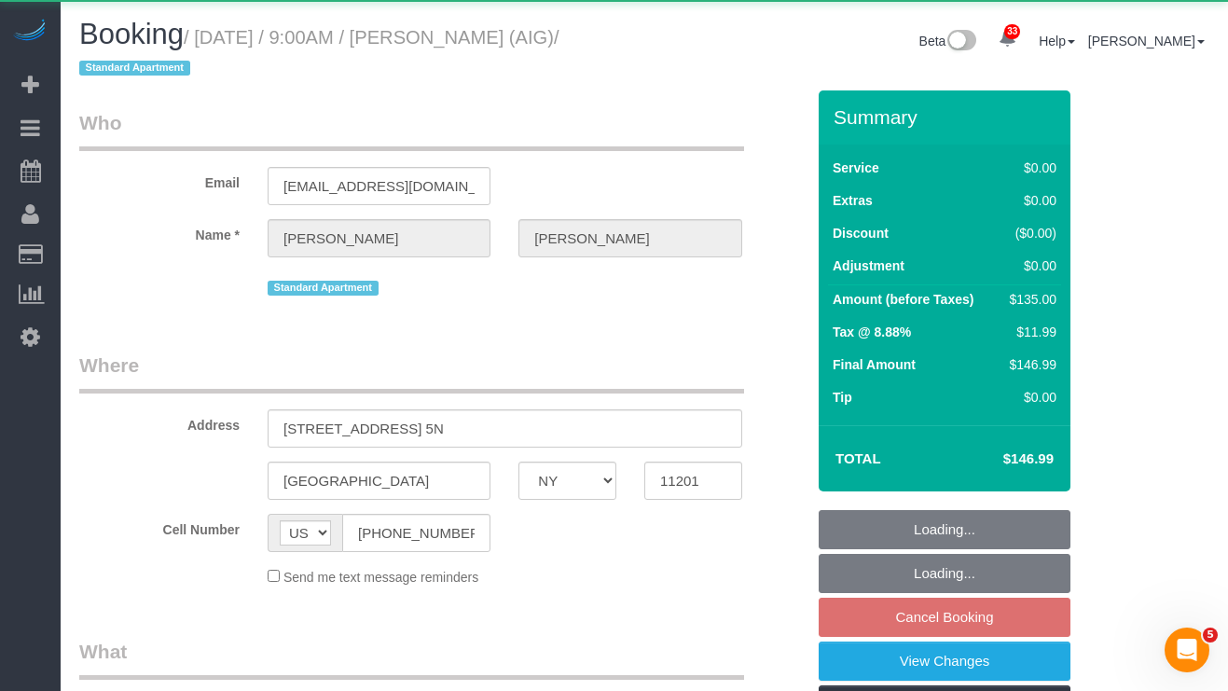
select select "object:22828"
select select "string:stripe-pm_1PLlQY4VGloSiKo7UlJfQWyI"
select select "number:89"
select select "number:90"
select select "number:15"
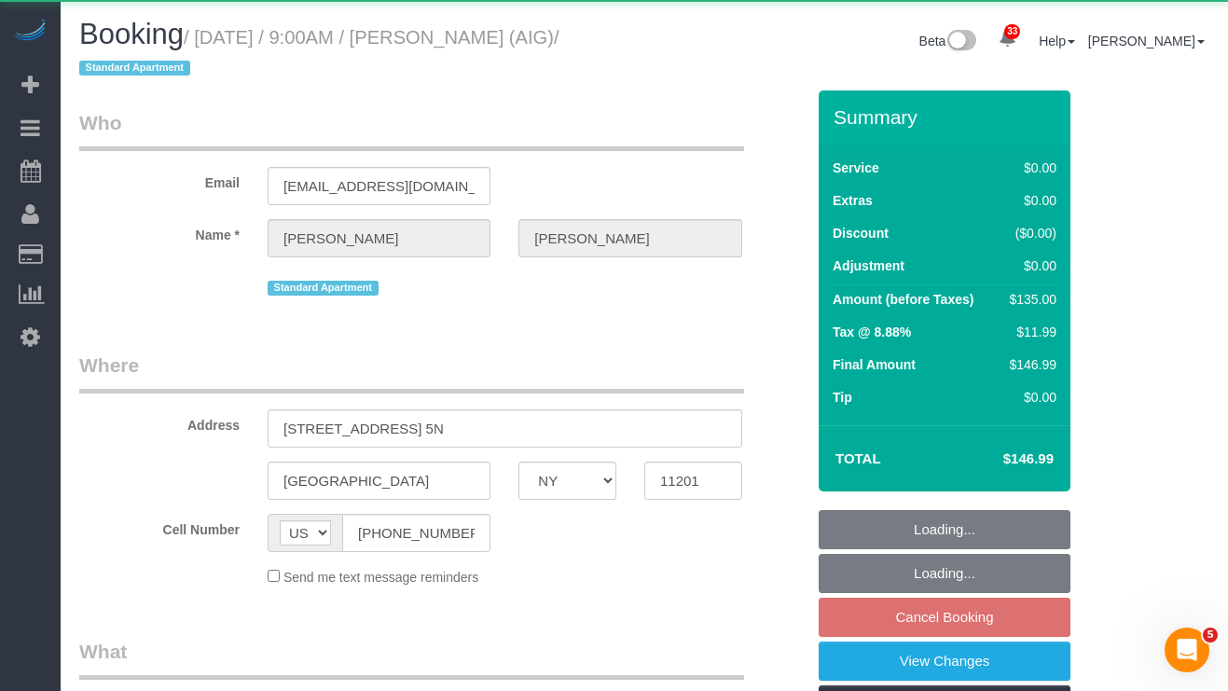
select select "number:5"
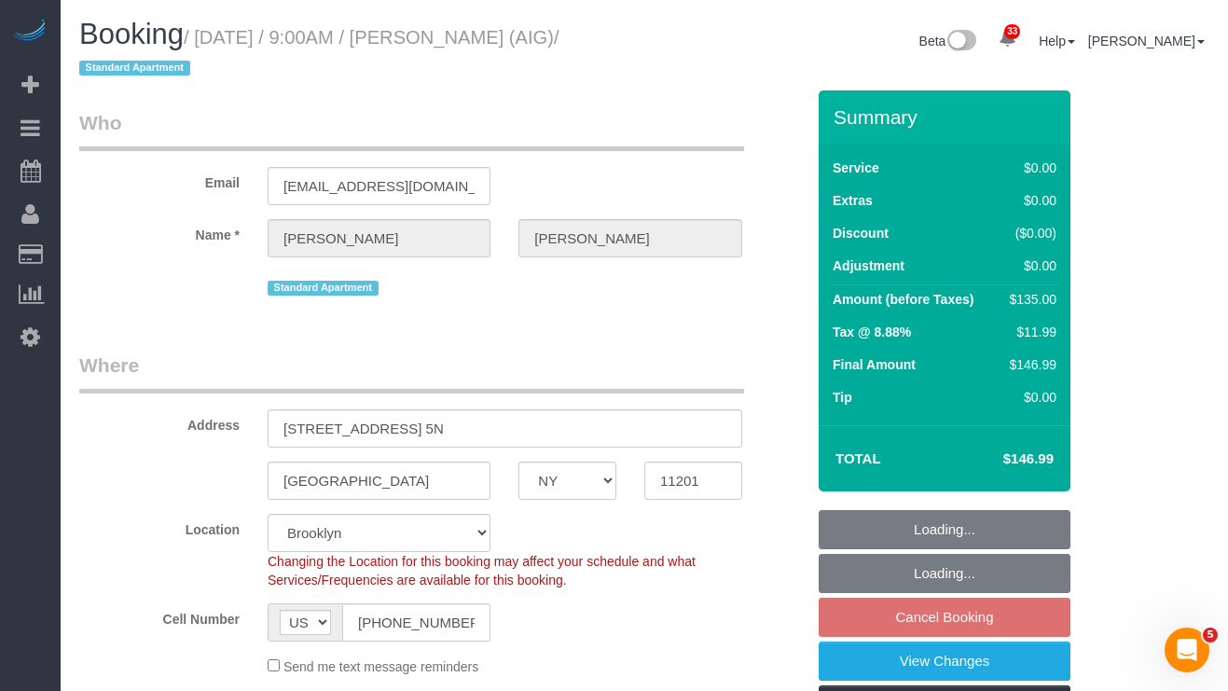
select select "spot283"
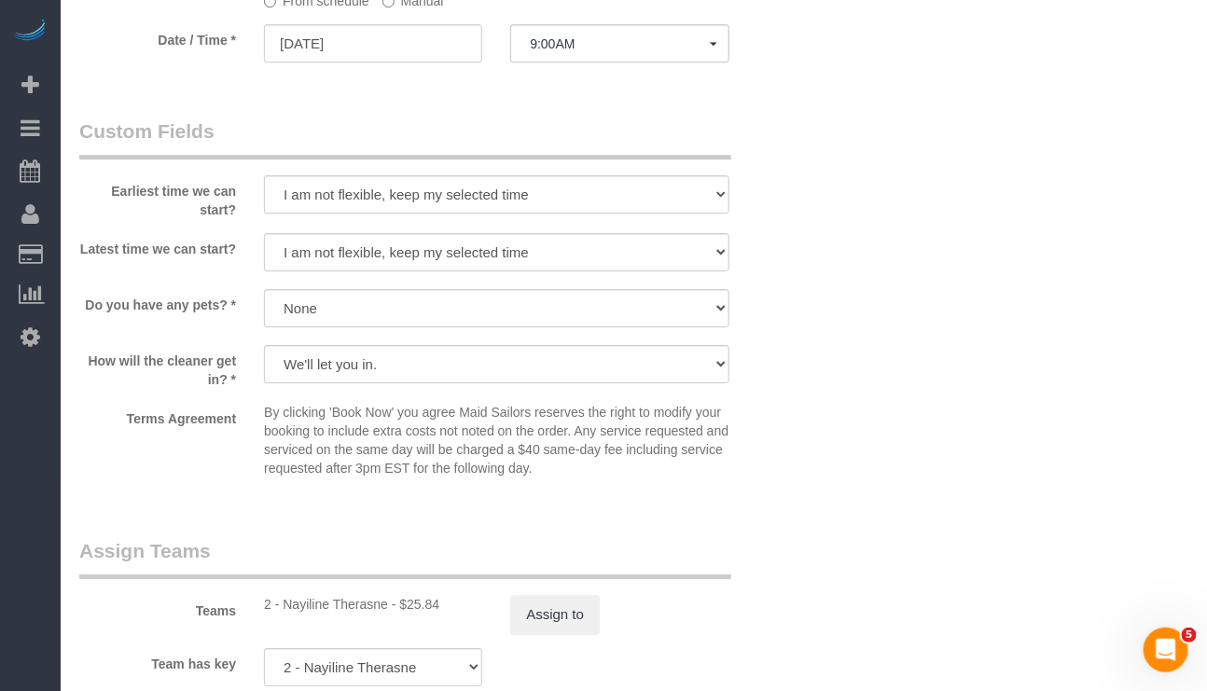
scroll to position [2098, 0]
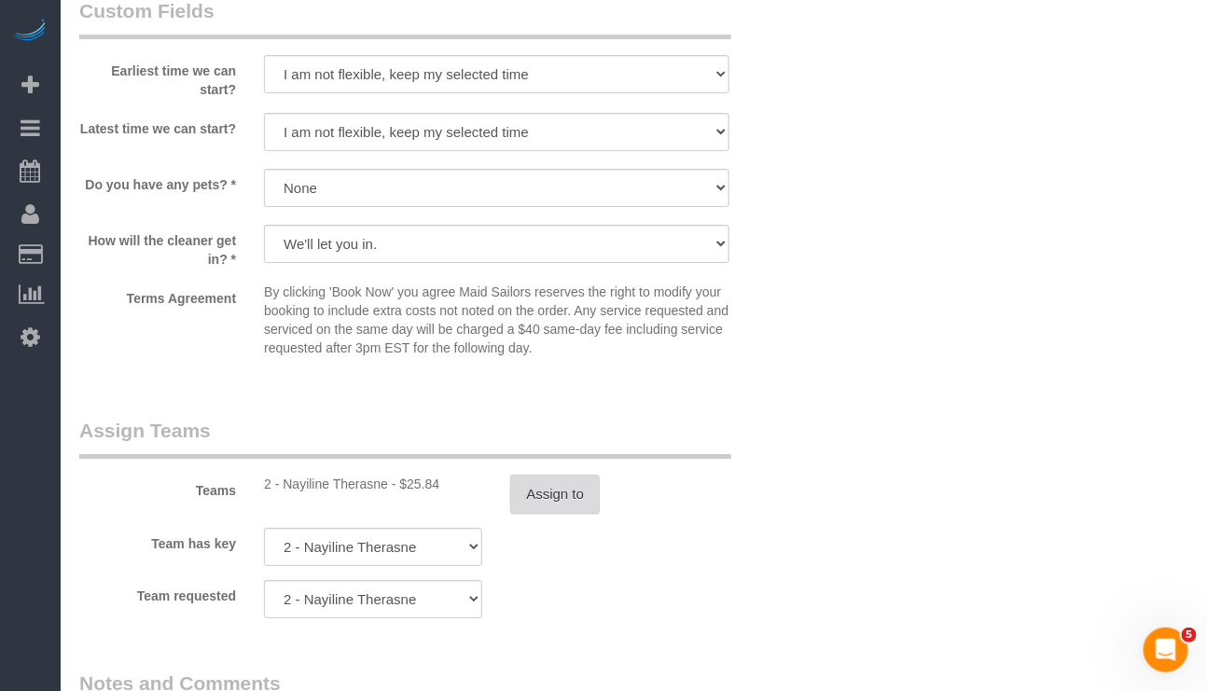
click at [532, 514] on button "Assign to" at bounding box center [555, 494] width 90 height 39
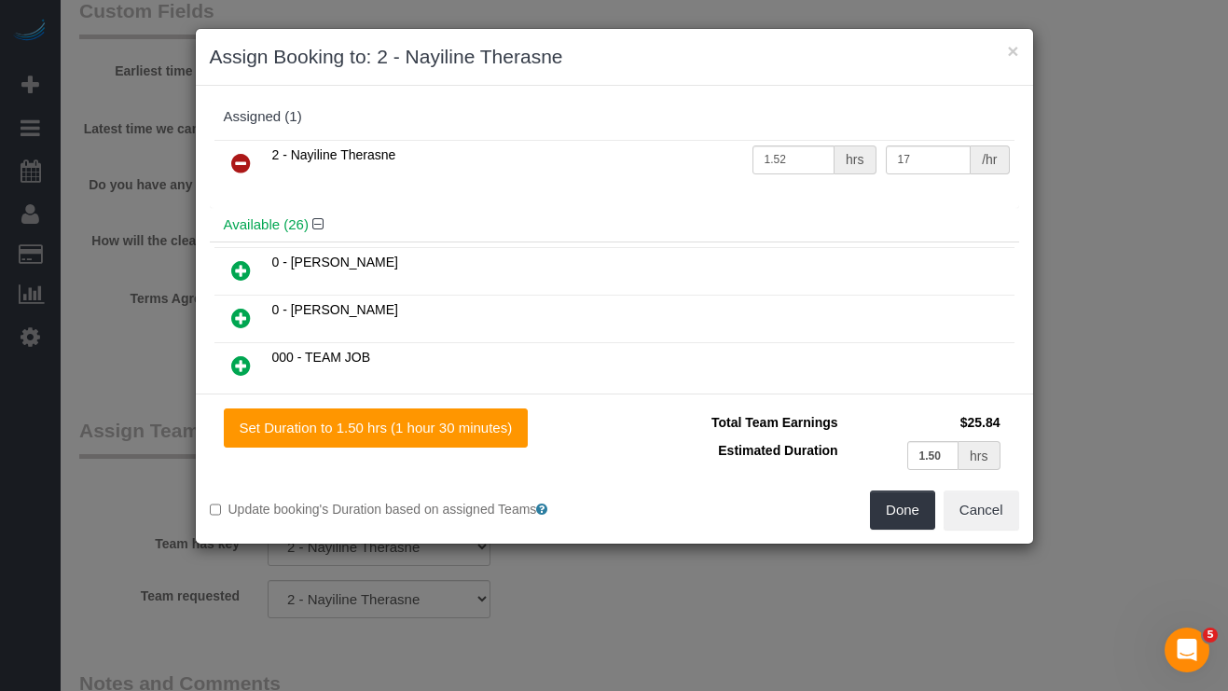
click at [242, 159] on icon at bounding box center [241, 163] width 20 height 22
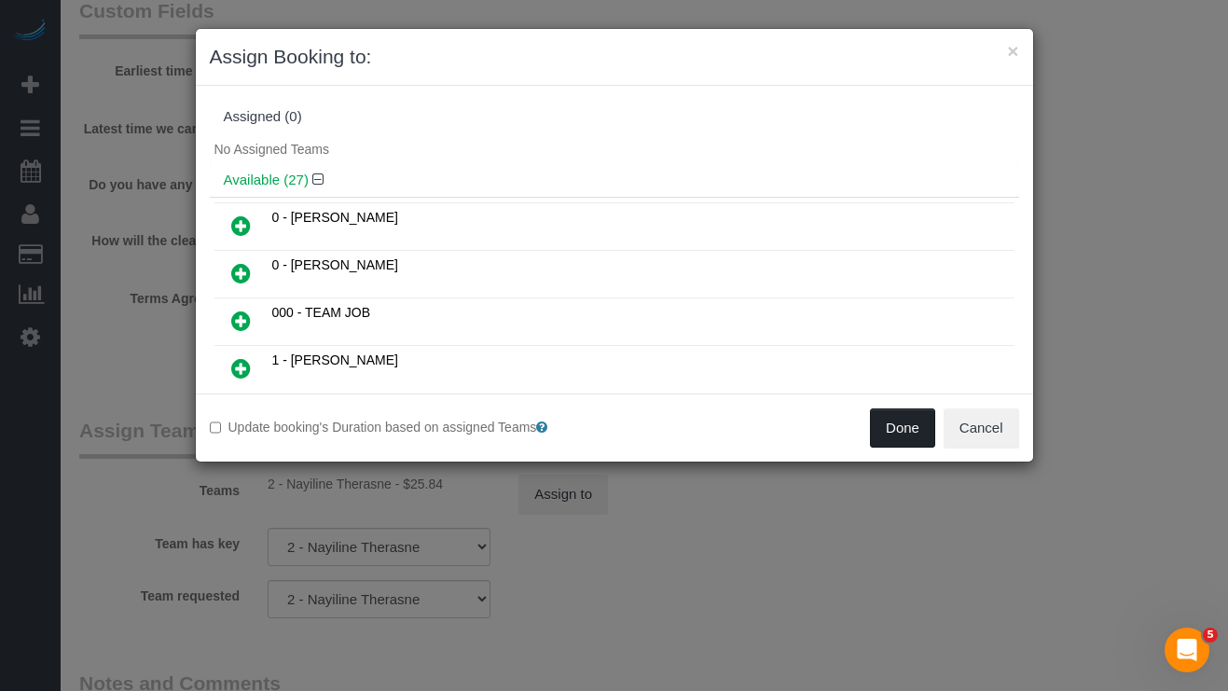
click at [913, 423] on button "Done" at bounding box center [902, 427] width 65 height 39
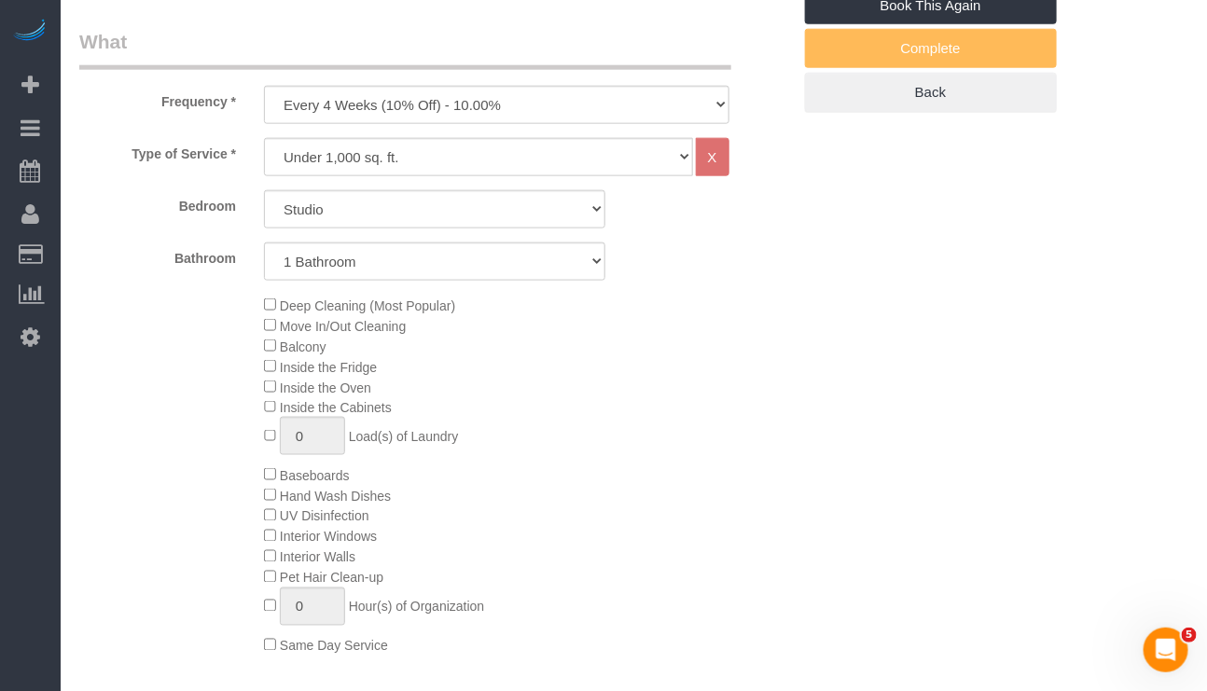
scroll to position [0, 0]
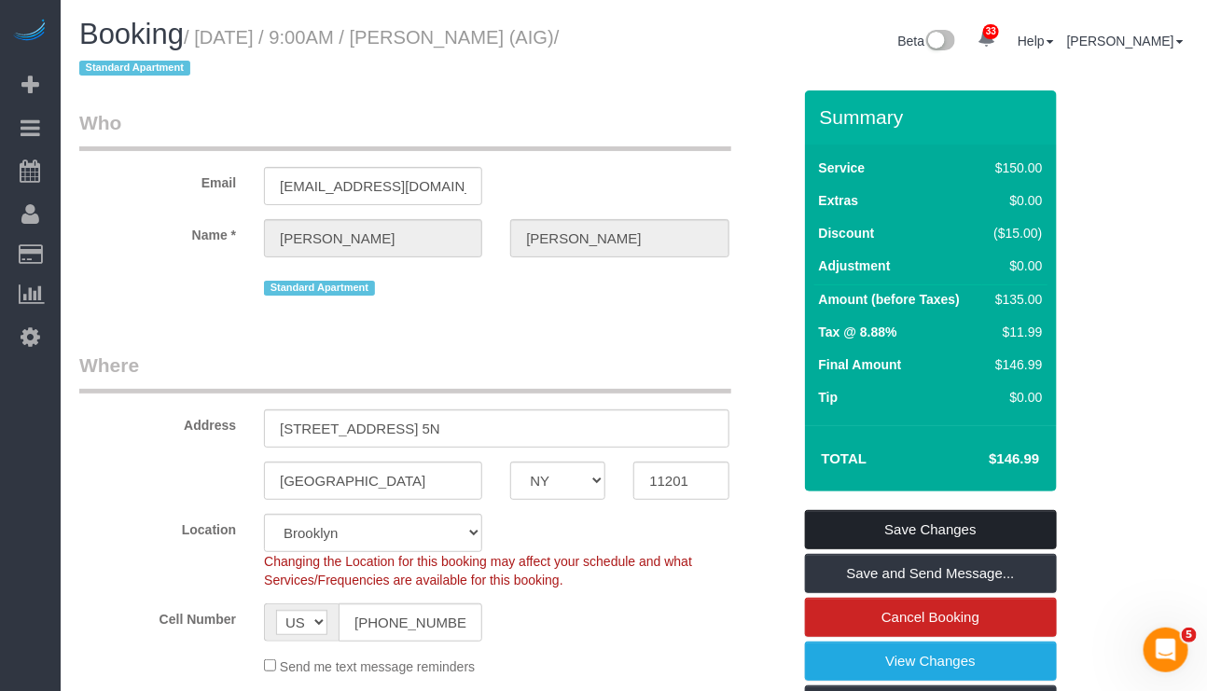
click at [946, 532] on link "Save Changes" at bounding box center [931, 529] width 252 height 39
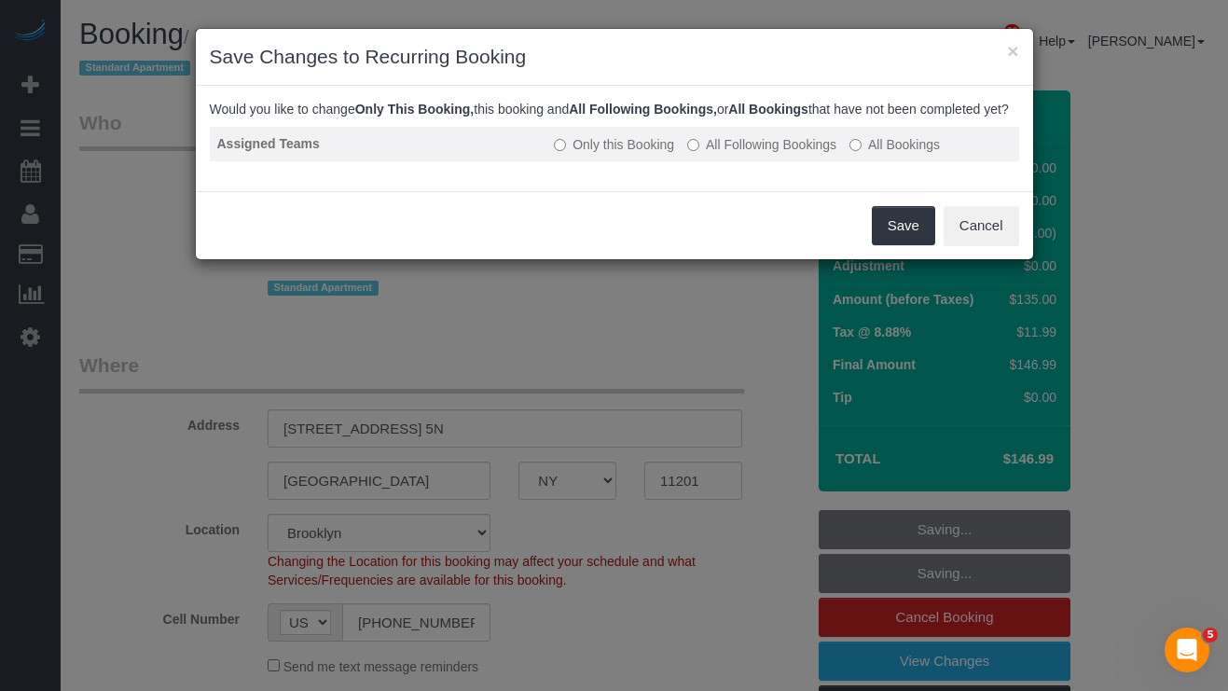
click at [723, 154] on label "All Following Bookings" at bounding box center [761, 144] width 149 height 19
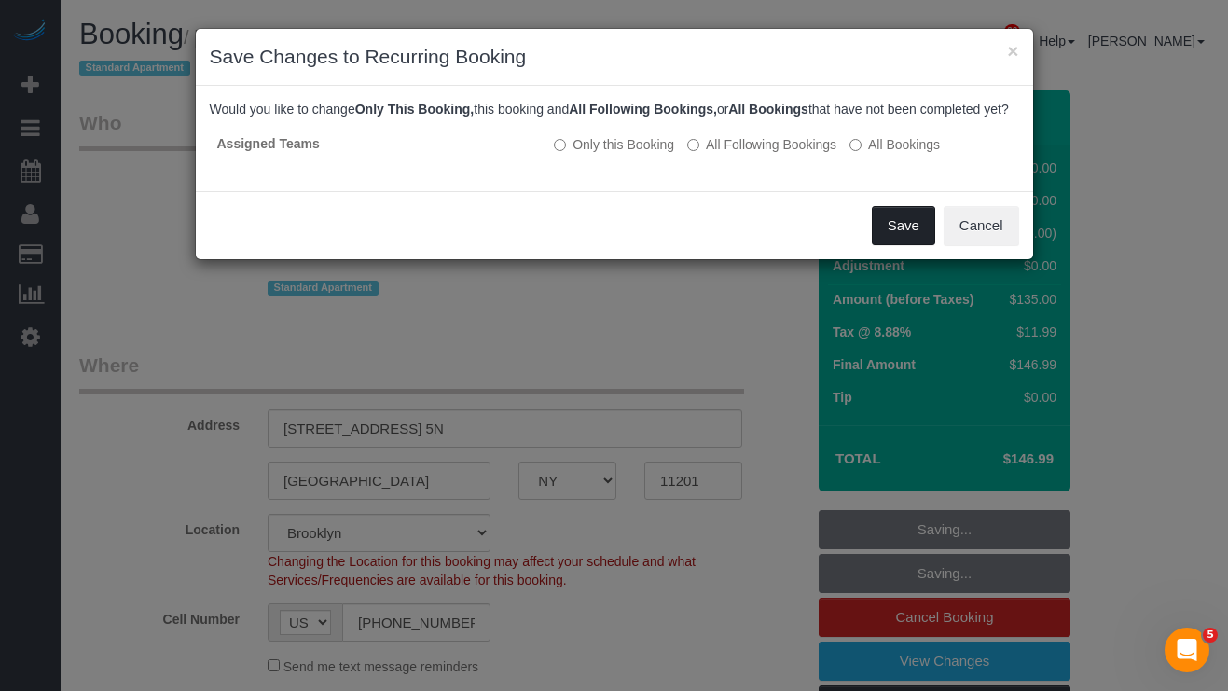
click at [890, 239] on button "Save" at bounding box center [903, 225] width 63 height 39
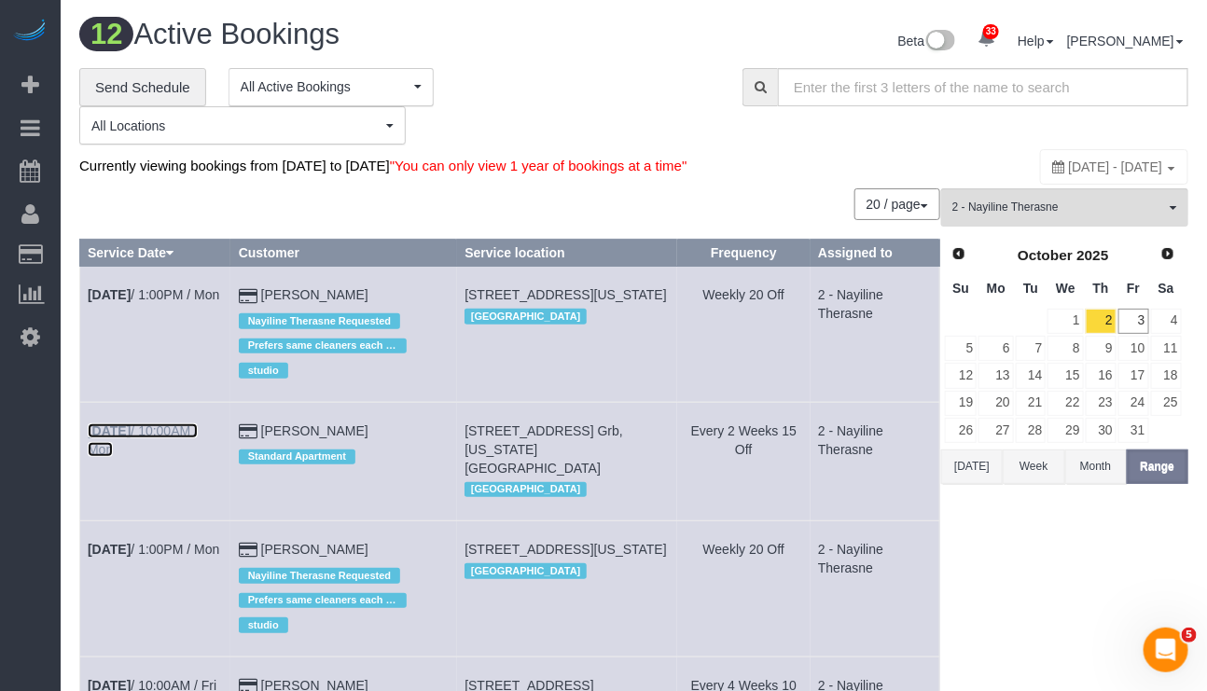
click at [188, 454] on link "Oct 27th / 10:00AM / Mon" at bounding box center [143, 440] width 110 height 34
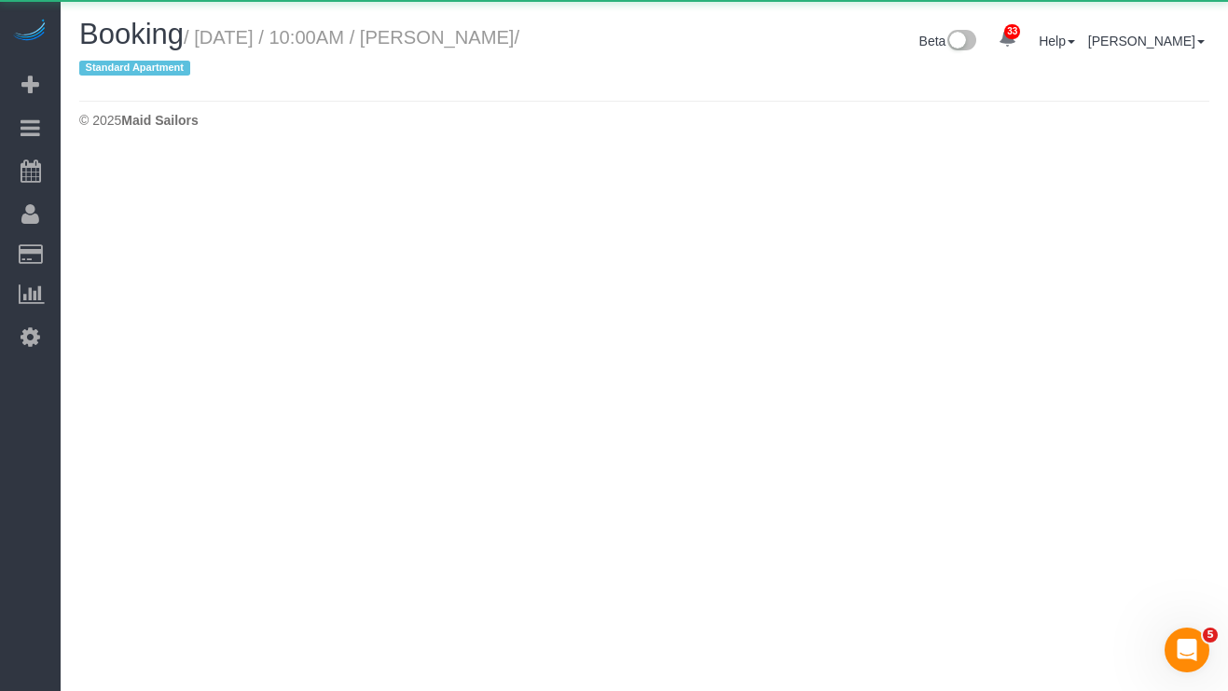
select select "NY"
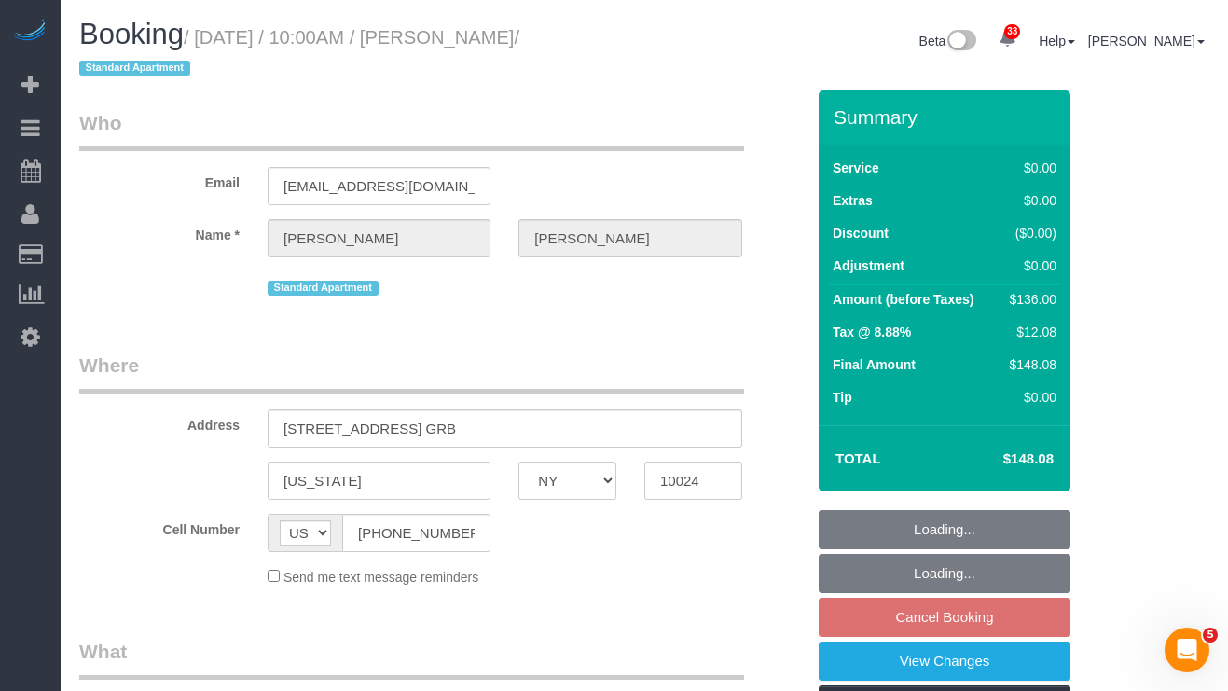
select select "object:25906"
select select "1"
select select "number:58"
select select "number:76"
select select "number:15"
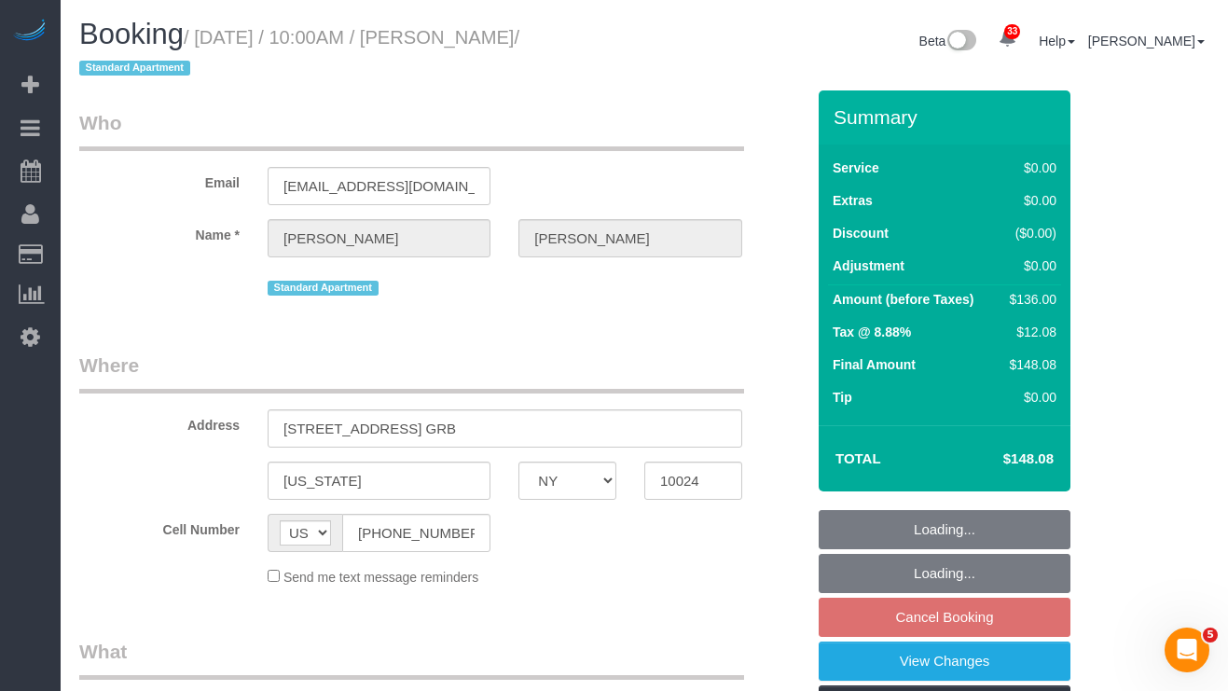
select select "number:6"
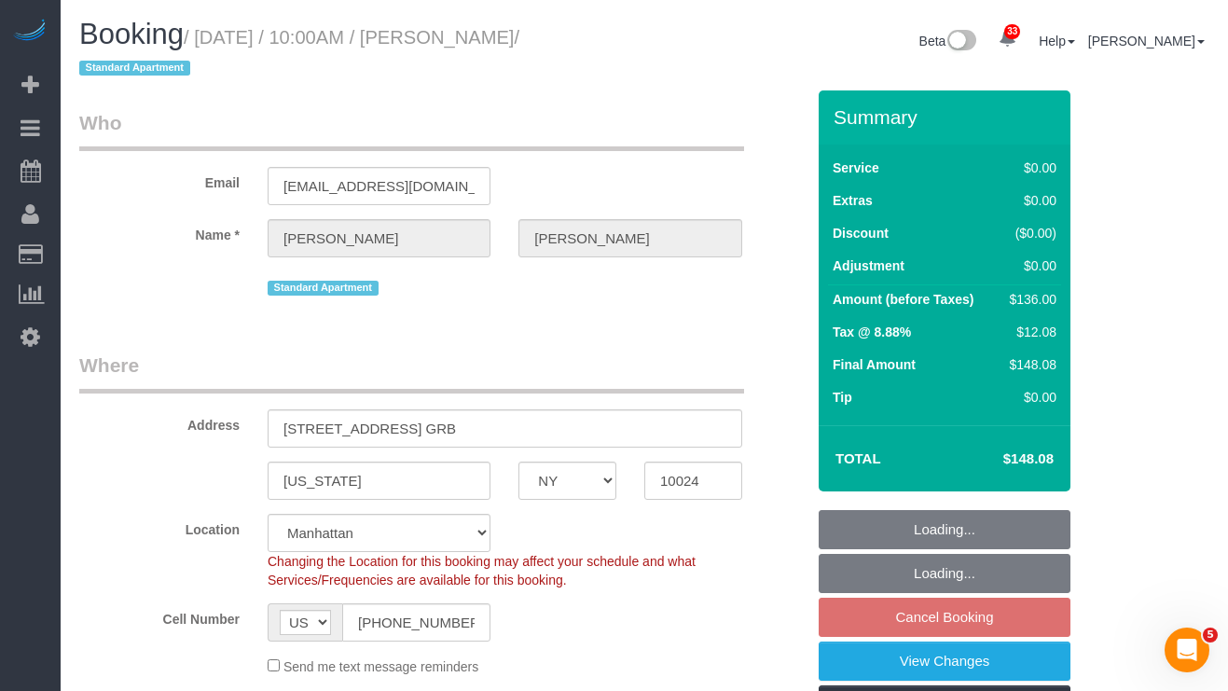
select select "spot343"
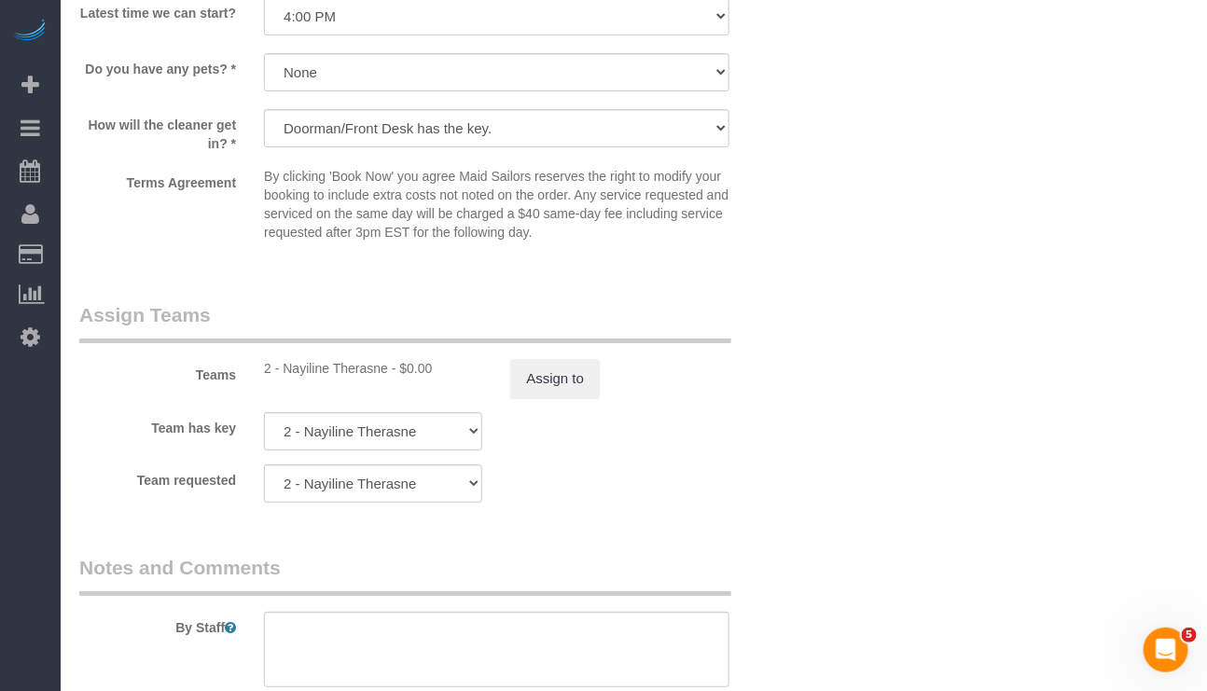
scroll to position [2238, 0]
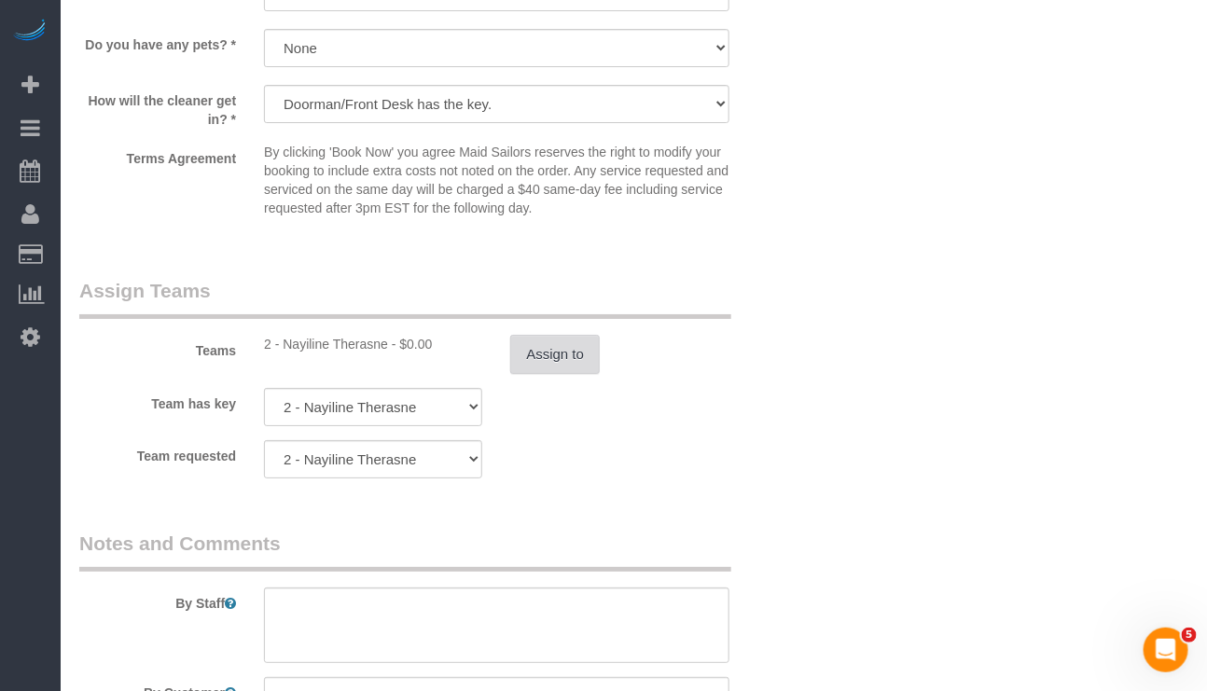
click at [558, 374] on button "Assign to" at bounding box center [555, 354] width 90 height 39
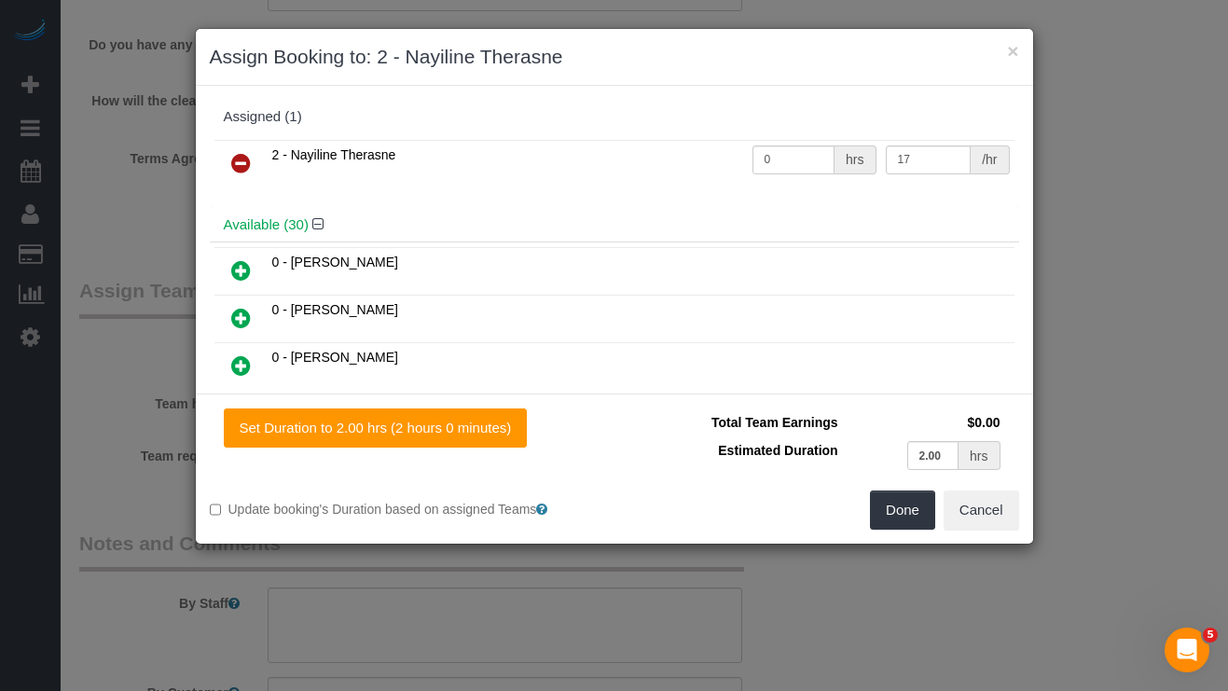
click at [238, 158] on icon at bounding box center [241, 163] width 20 height 22
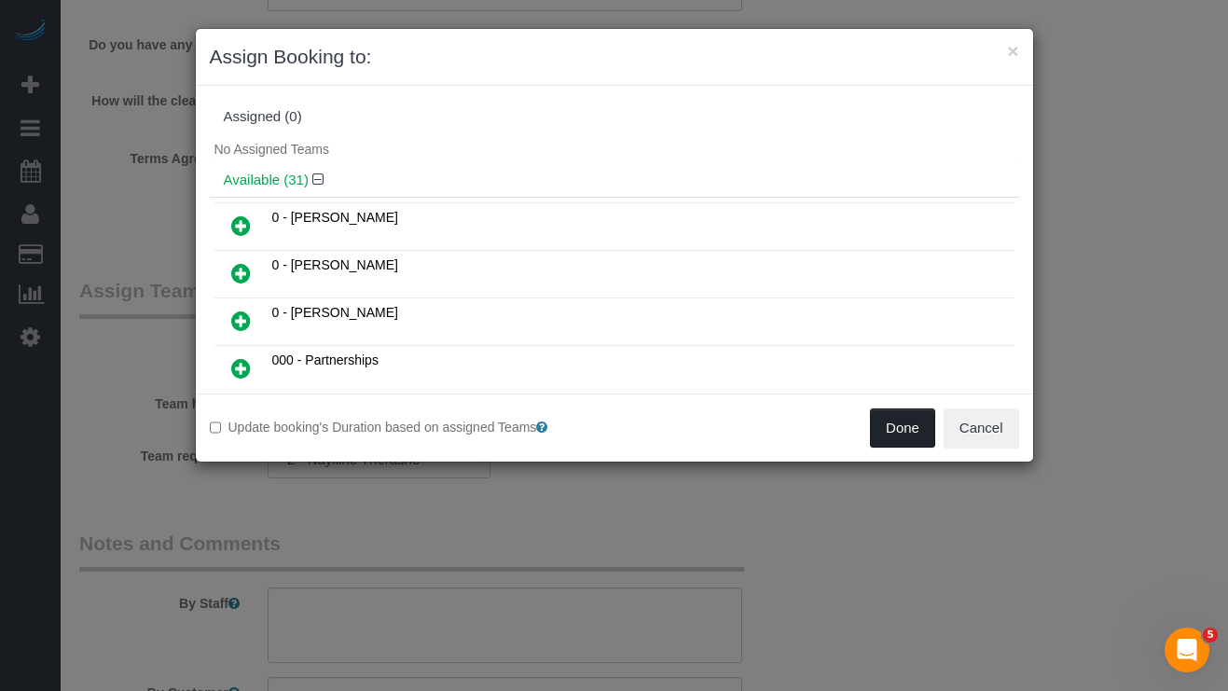
click at [904, 421] on button "Done" at bounding box center [902, 427] width 65 height 39
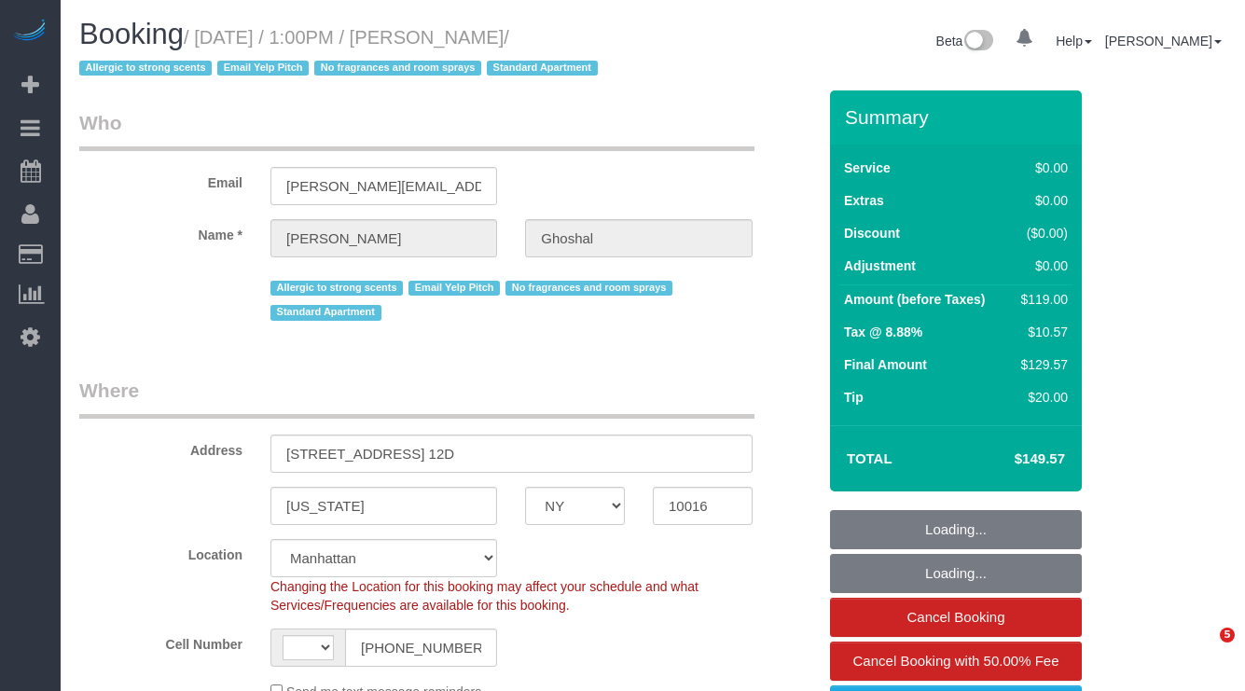
select select "NY"
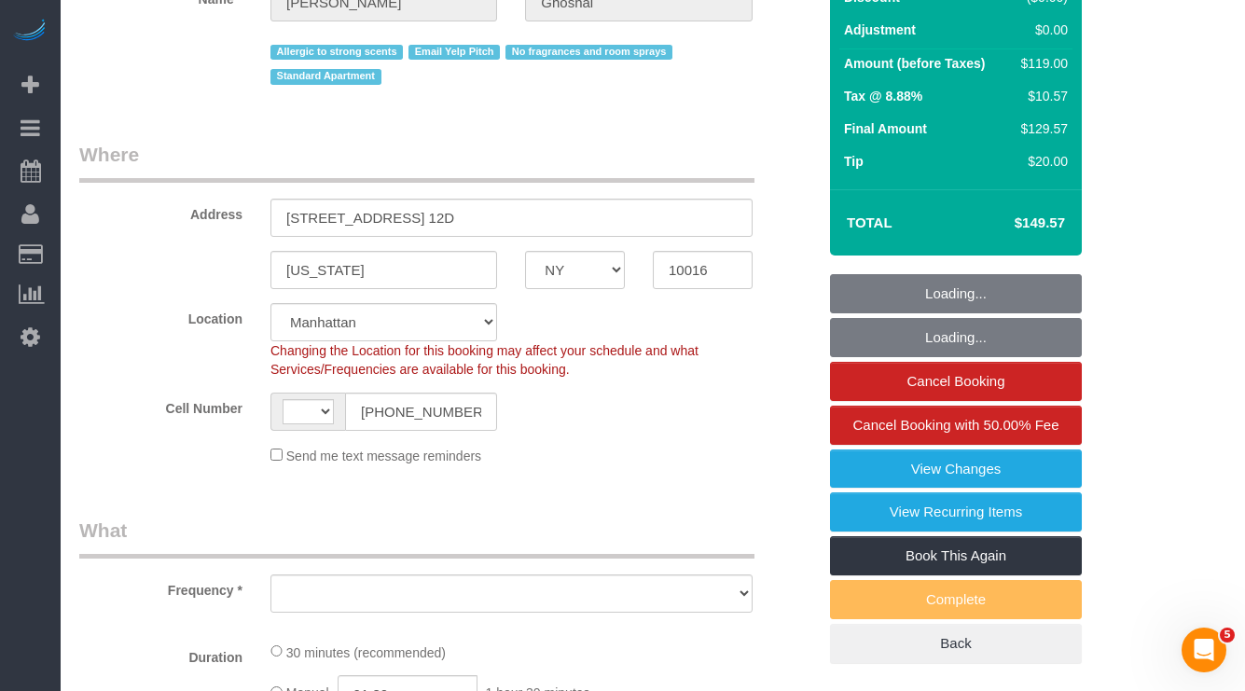
select select "string:US"
select select "string:stripe-pm_1Ku1j74VGloSiKo7QCZHMS4r"
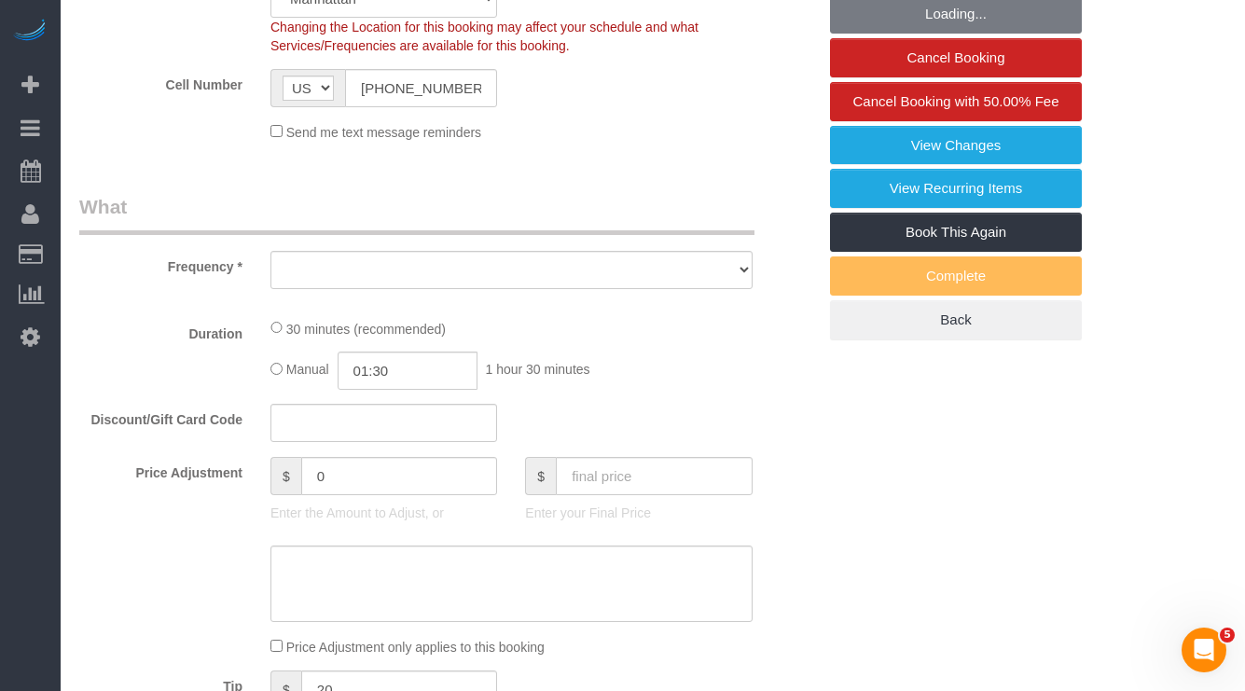
select select "spot1"
select select "number:89"
select select "number:90"
select select "number:15"
select select "number:6"
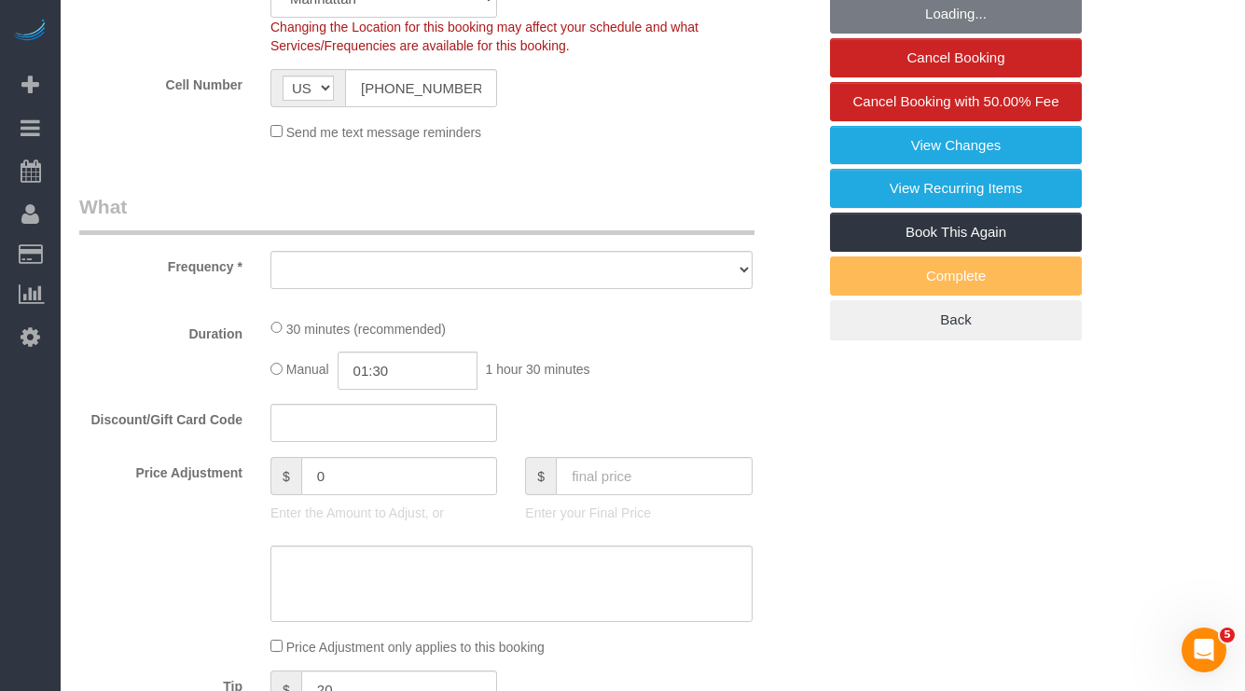
select select "number:21"
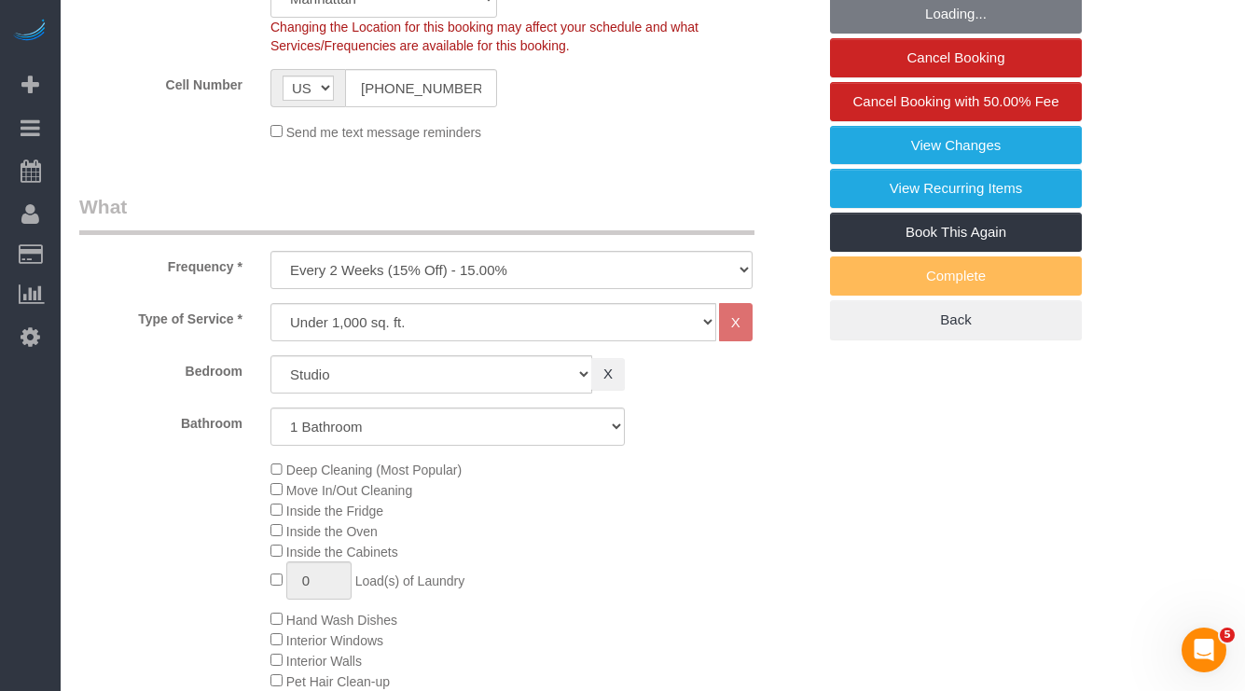
select select "object:1489"
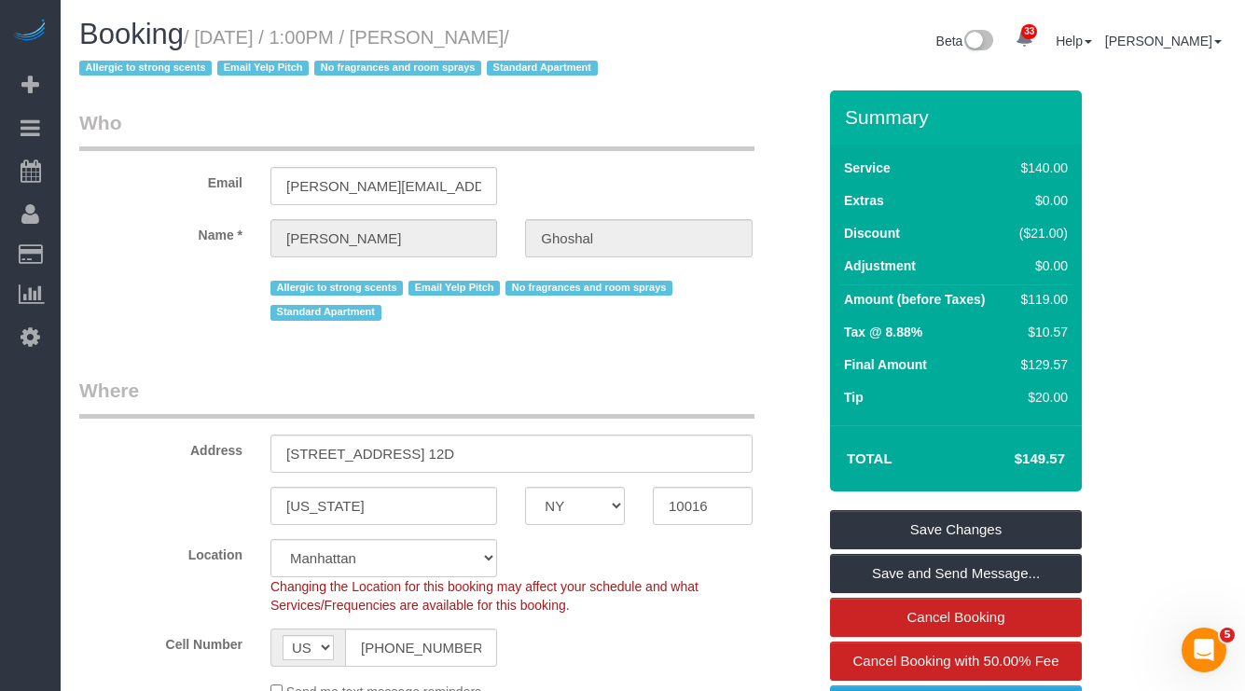
drag, startPoint x: 440, startPoint y: 37, endPoint x: 577, endPoint y: 32, distance: 137.2
click at [577, 32] on small "/ October 03, 2025 / 1:00PM / Tanuka Ghoshal / Allergic to strong scents Email …" at bounding box center [341, 53] width 524 height 52
copy small "Tanuka Ghoshal"
drag, startPoint x: 204, startPoint y: 32, endPoint x: 577, endPoint y: 45, distance: 373.2
click at [577, 45] on small "/ October 03, 2025 / 1:00PM / Tanuka Ghoshal / Allergic to strong scents Email …" at bounding box center [341, 53] width 524 height 52
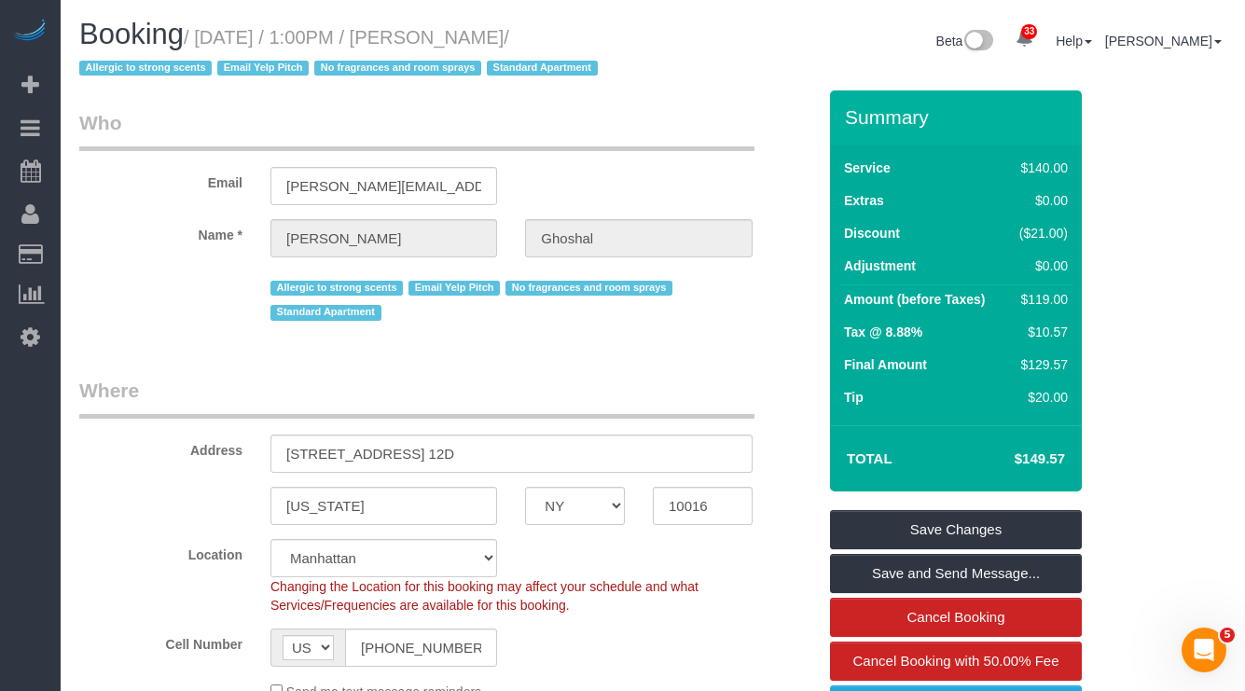
copy small "October 03, 2025 / 1:00PM / Tanuka Ghoshal"
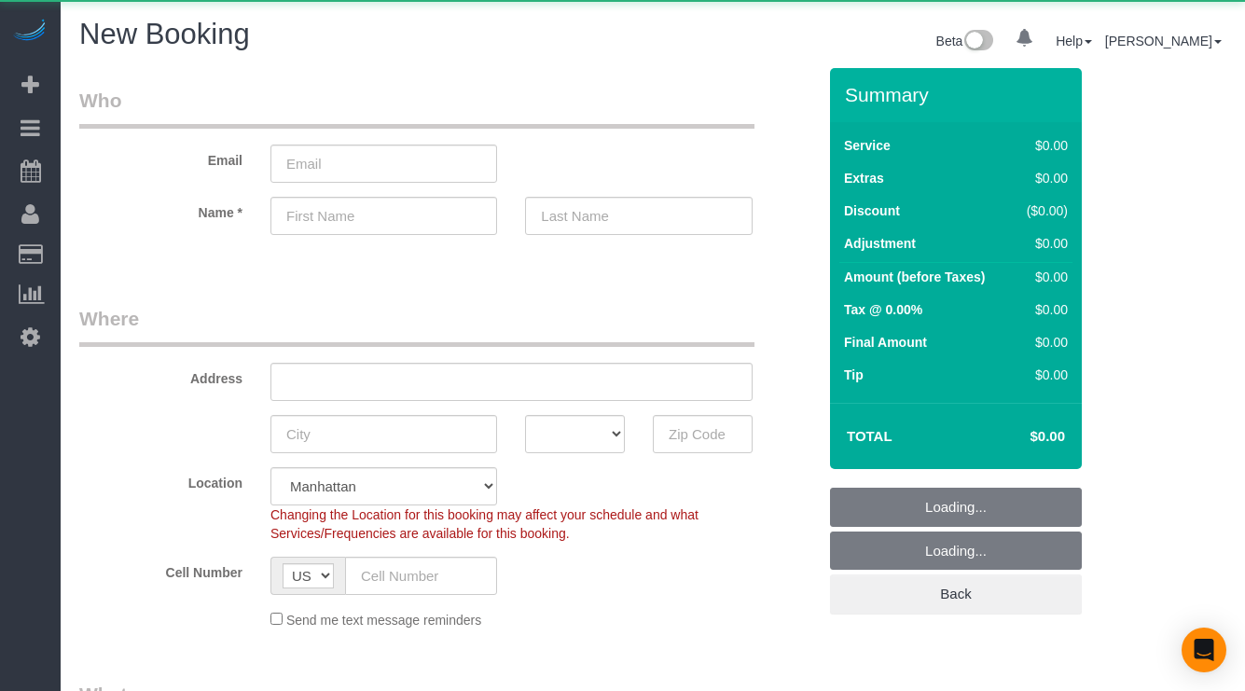
select select "number:89"
select select "number:90"
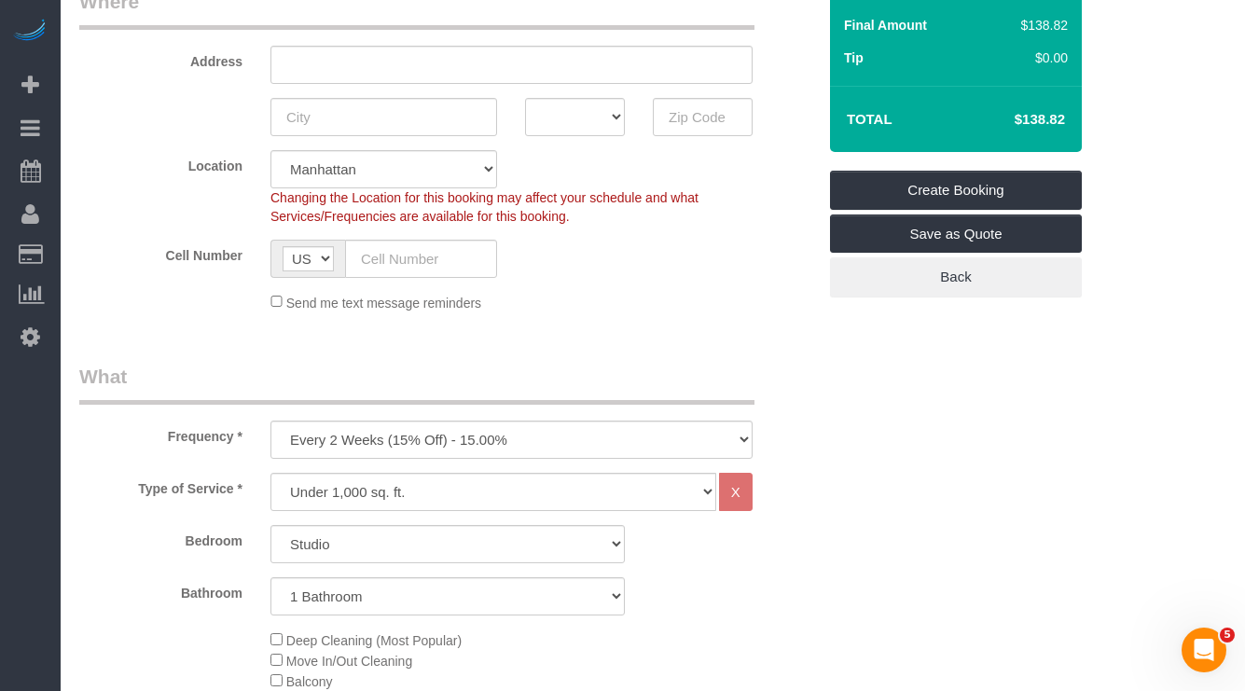
scroll to position [420, 0]
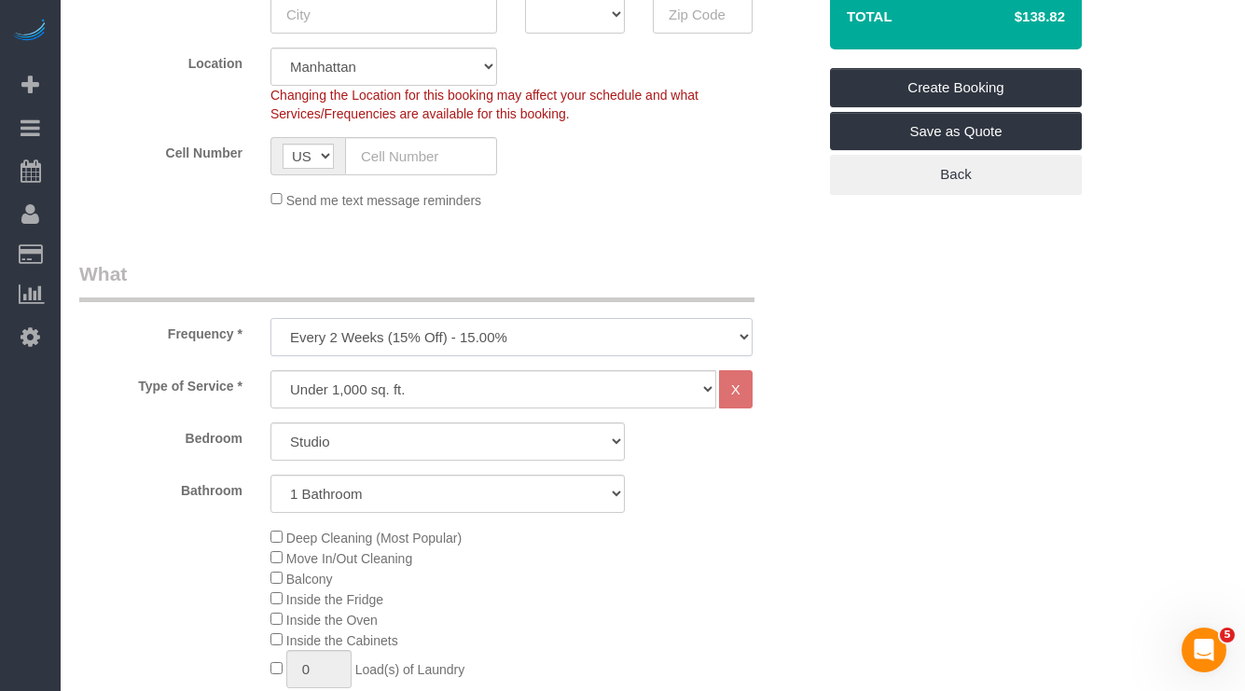
click at [602, 342] on select "One Time Weekly (20% Off) - 20.00% Every 2 Weeks (15% Off) - 15.00% Every 4 Wee…" at bounding box center [511, 337] width 482 height 38
select select "object:1412"
click at [270, 319] on select "One Time Weekly (20% Off) - 20.00% Every 2 Weeks (15% Off) - 15.00% Every 4 Wee…" at bounding box center [511, 337] width 482 height 38
click at [814, 381] on div "Type of Service * Under 1,000 sq. ft. 1,001 - 1,500 sq. ft. 1,500+ sq. ft. Cust…" at bounding box center [447, 389] width 765 height 38
click at [605, 450] on select "Studio 1 Bedroom 2 Bedrooms 3 Bedrooms" at bounding box center [447, 441] width 354 height 38
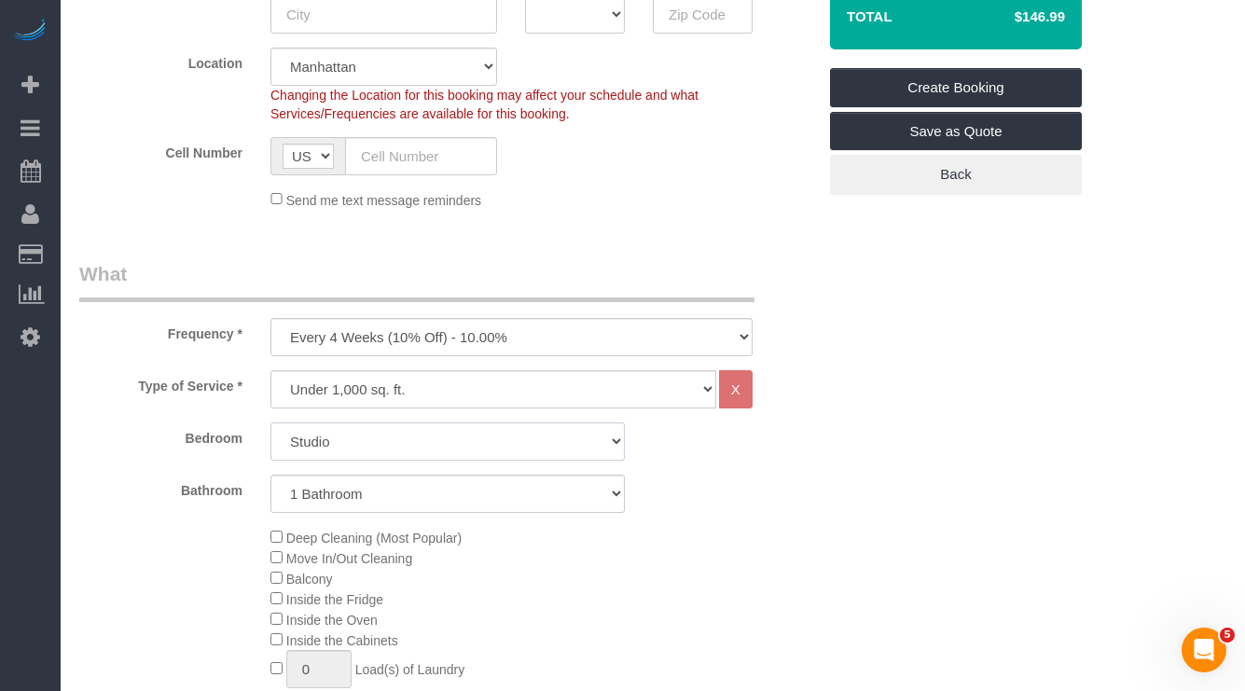
select select "1"
click at [270, 424] on select "Studio 1 Bedroom 2 Bedrooms 3 Bedrooms" at bounding box center [447, 441] width 354 height 38
click at [546, 331] on select "One Time Weekly (20% Off) - 20.00% Every 2 Weeks (15% Off) - 15.00% Every 4 Wee…" at bounding box center [511, 337] width 482 height 38
click at [270, 319] on select "One Time Weekly (20% Off) - 20.00% Every 2 Weeks (15% Off) - 15.00% Every 4 Wee…" at bounding box center [511, 337] width 482 height 38
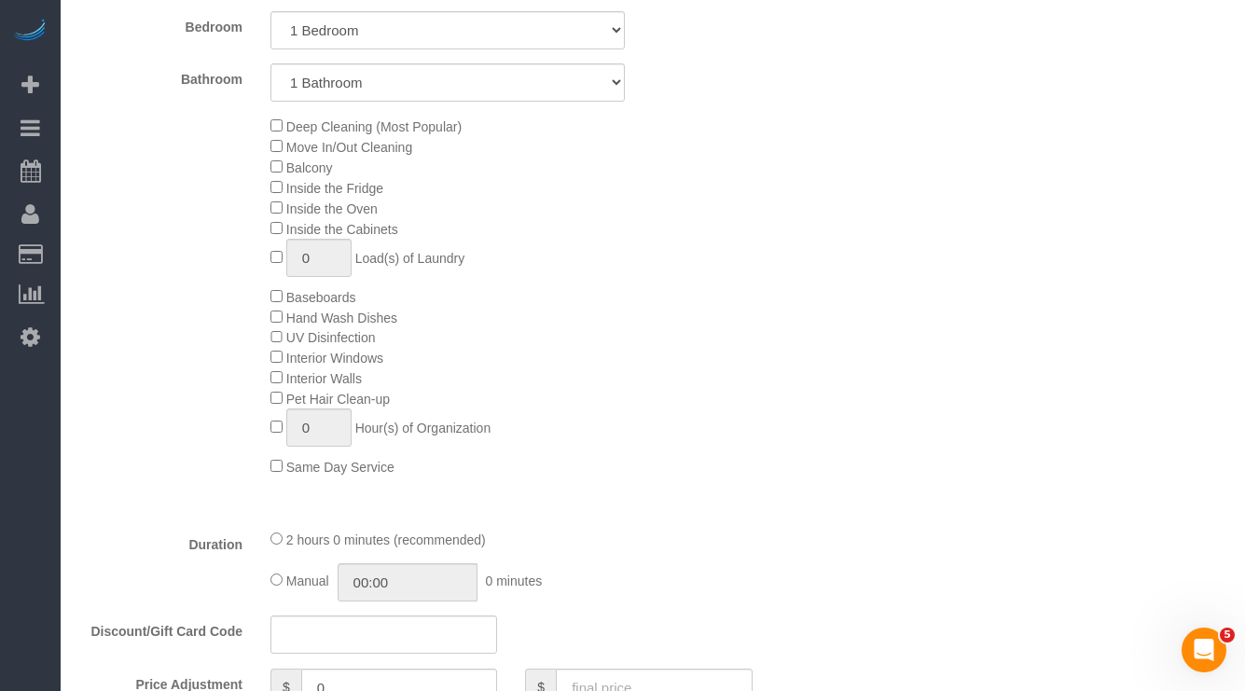
scroll to position [839, 0]
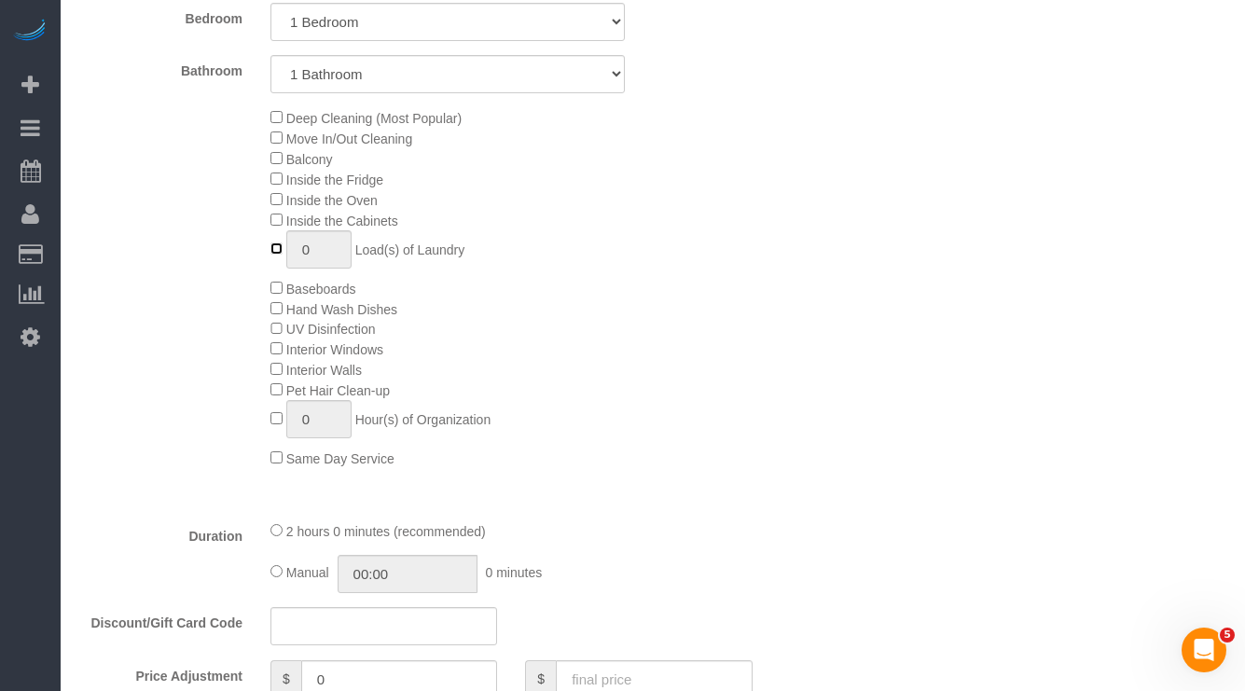
type input "1"
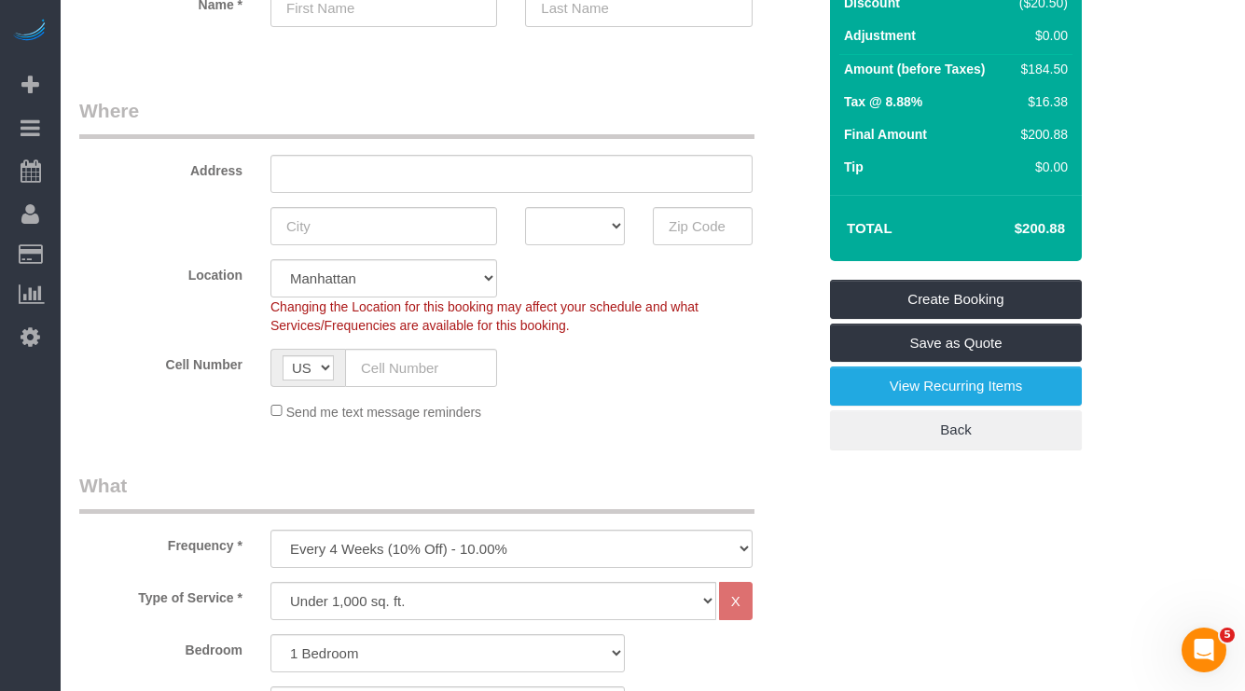
scroll to position [140, 0]
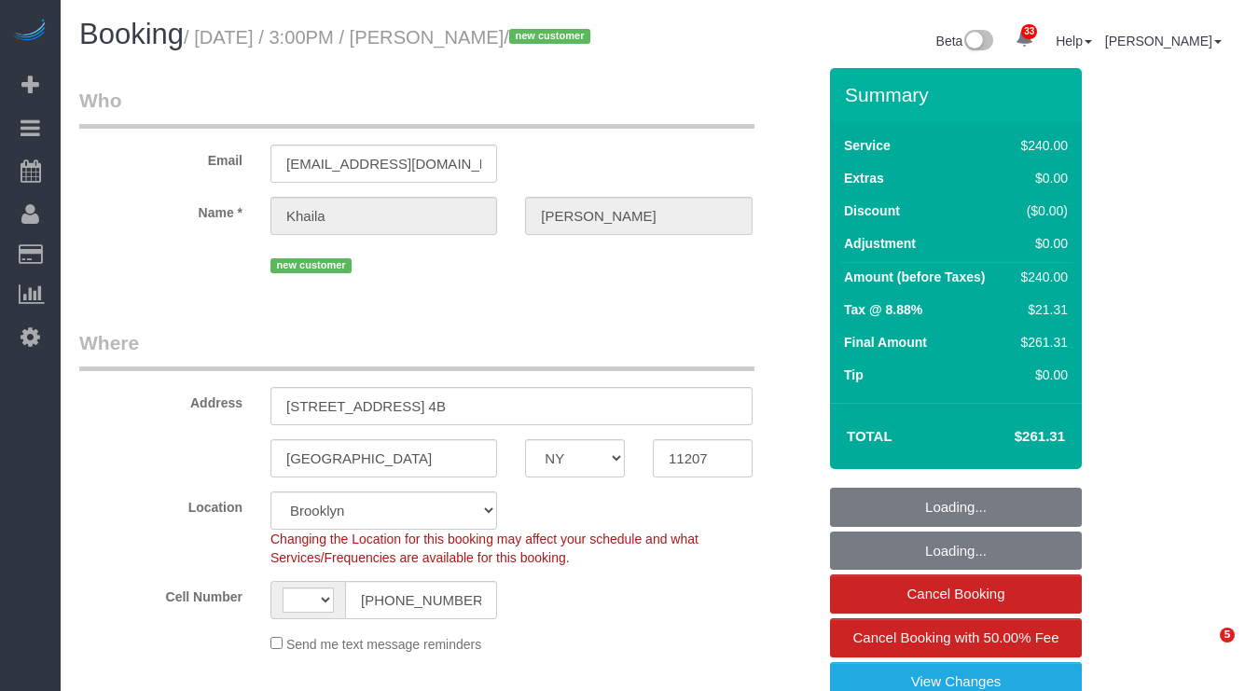
select select "NY"
select select "object:954"
select select "string:[GEOGRAPHIC_DATA]"
select select "string:stripe-pm_1SDw4B4VGloSiKo7GnbVjU4A"
select select "180"
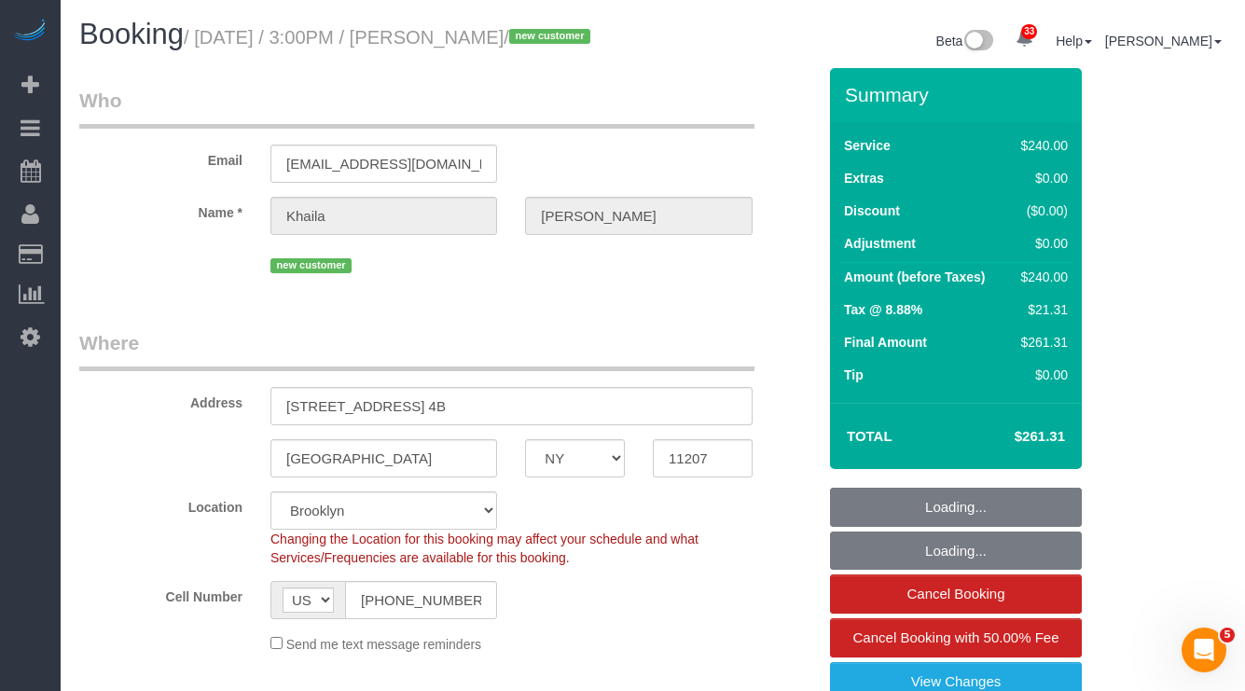
select select "spot1"
select select "number:63"
select select "number:75"
select select "number:15"
select select "number:5"
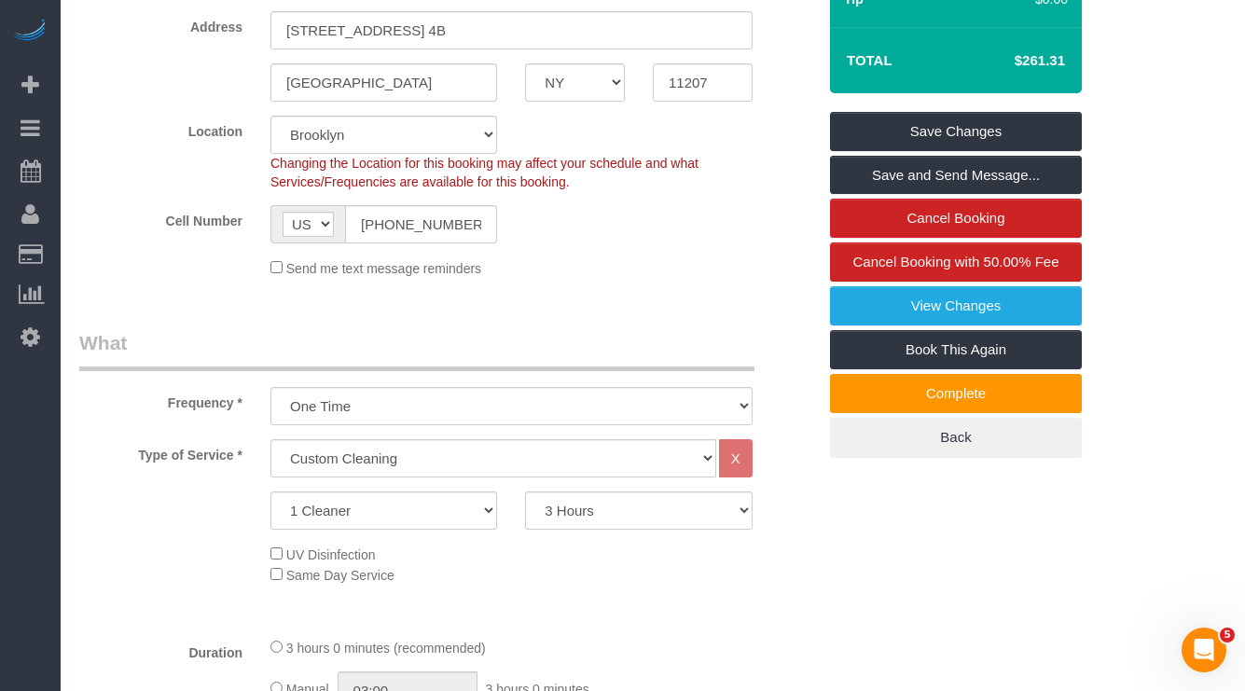
scroll to position [839, 0]
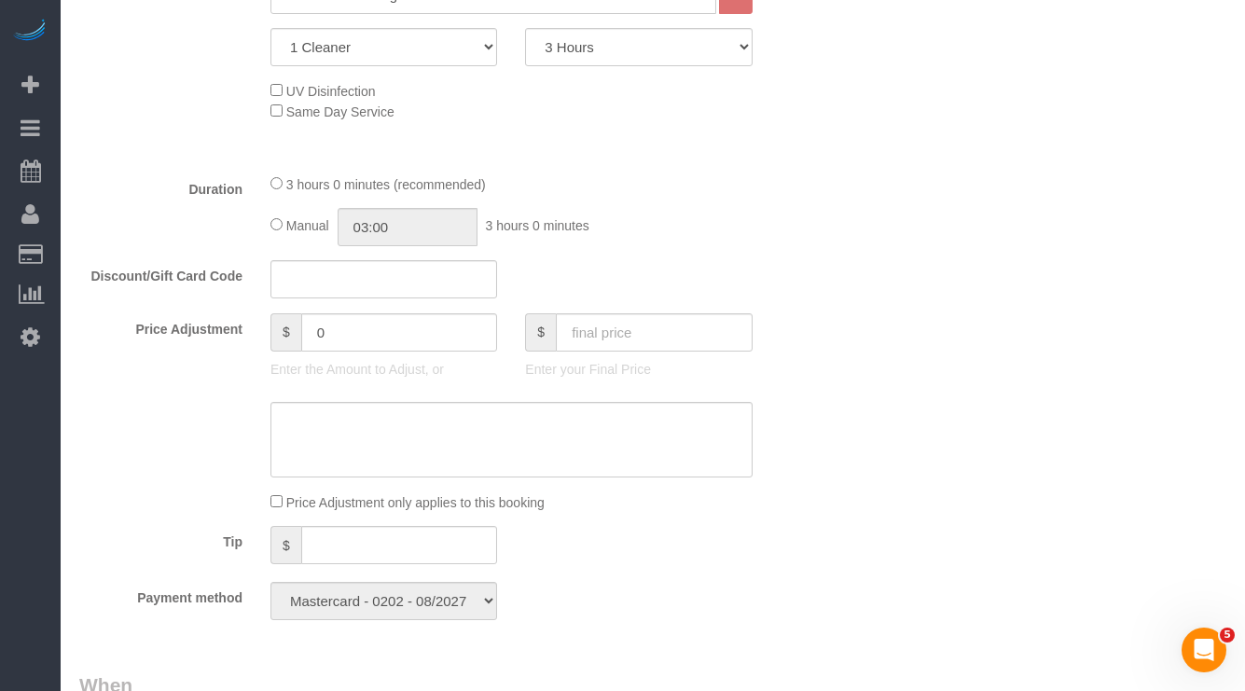
click at [101, 568] on div "Tip $" at bounding box center [447, 547] width 765 height 42
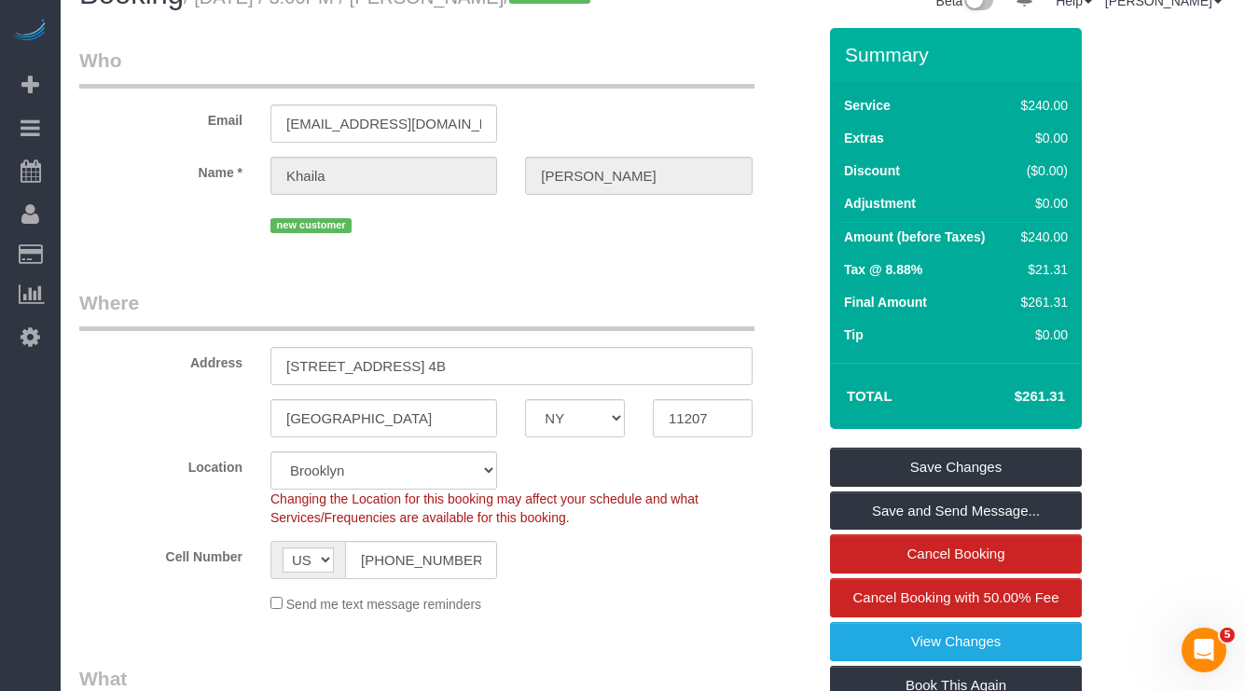
scroll to position [0, 0]
